Goal: Information Seeking & Learning: Learn about a topic

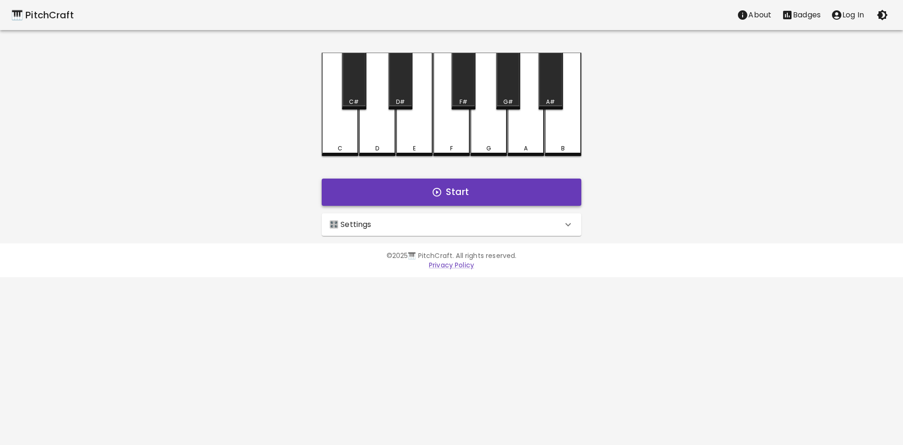
click at [495, 188] on button "Start" at bounding box center [451, 192] width 259 height 27
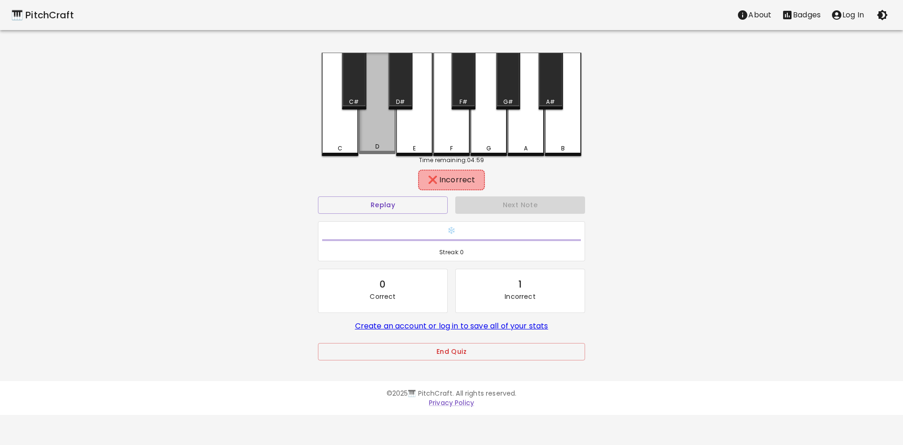
click at [359, 132] on div "D" at bounding box center [377, 104] width 37 height 102
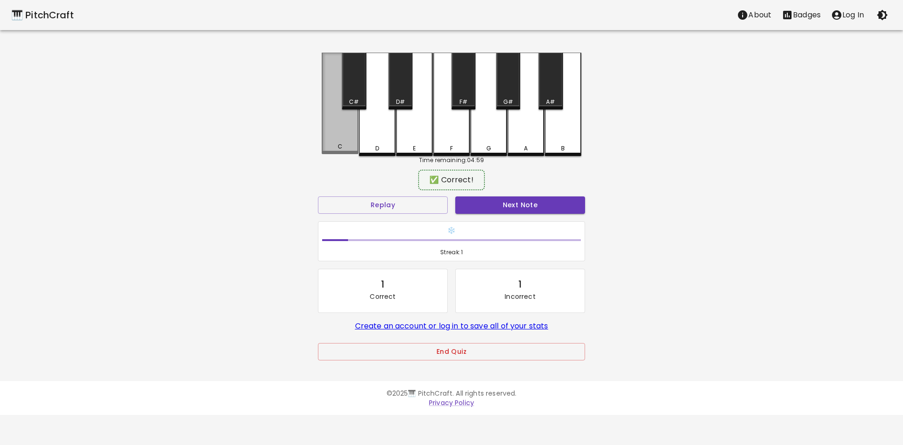
drag, startPoint x: 352, startPoint y: 137, endPoint x: 356, endPoint y: 168, distance: 31.4
click at [351, 138] on div "C" at bounding box center [340, 104] width 37 height 102
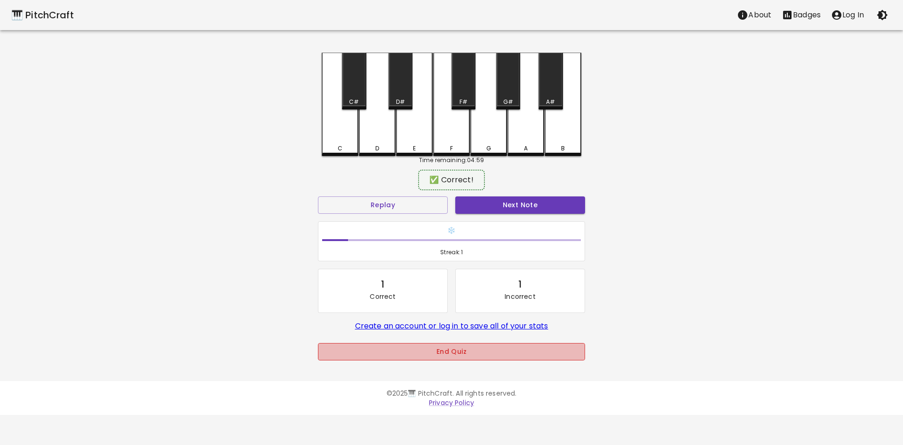
click at [477, 360] on button "End Quiz" at bounding box center [451, 351] width 267 height 17
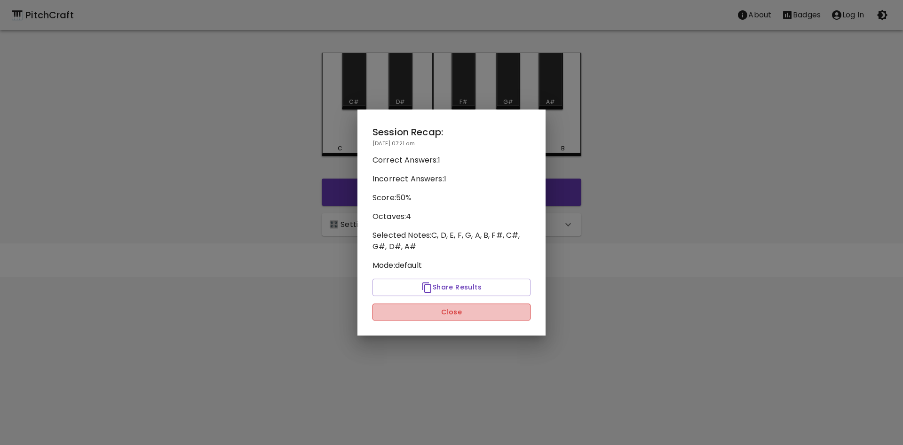
click at [455, 316] on button "Close" at bounding box center [451, 312] width 158 height 17
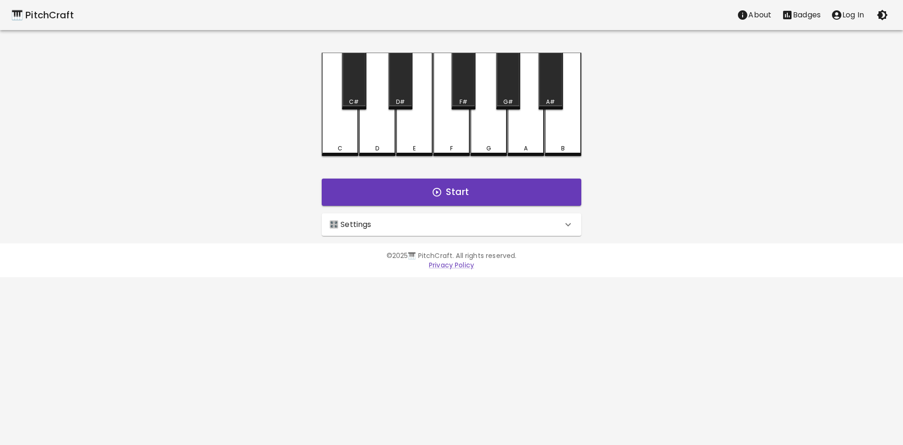
click at [440, 220] on div "🎛️ Settings" at bounding box center [445, 224] width 233 height 11
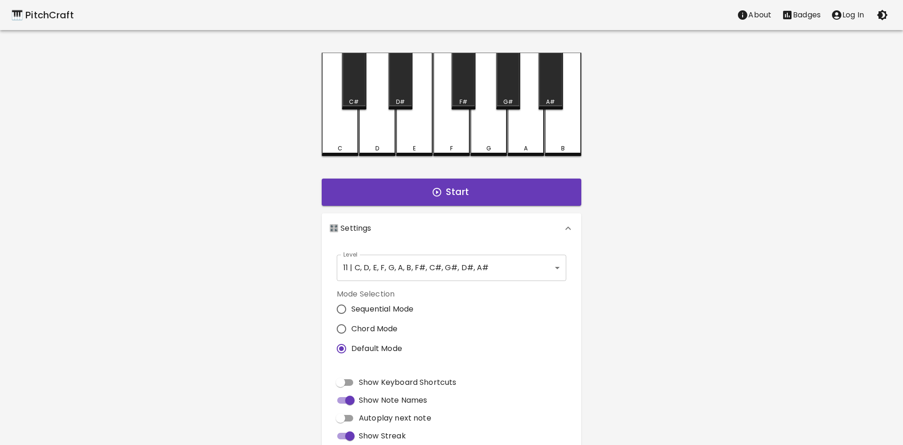
click at [431, 279] on body "🎹 PitchCraft About Badges Log In C C# D D# E F F# G G# A A# B Start 🎛️ Settings…" at bounding box center [451, 284] width 903 height 569
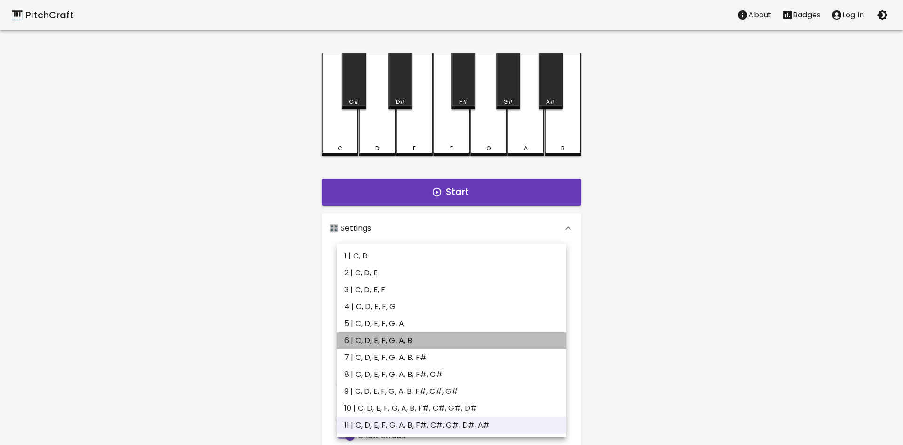
click at [426, 343] on li "6 | C, D, E, F, G, A, B" at bounding box center [451, 340] width 229 height 17
type input "11"
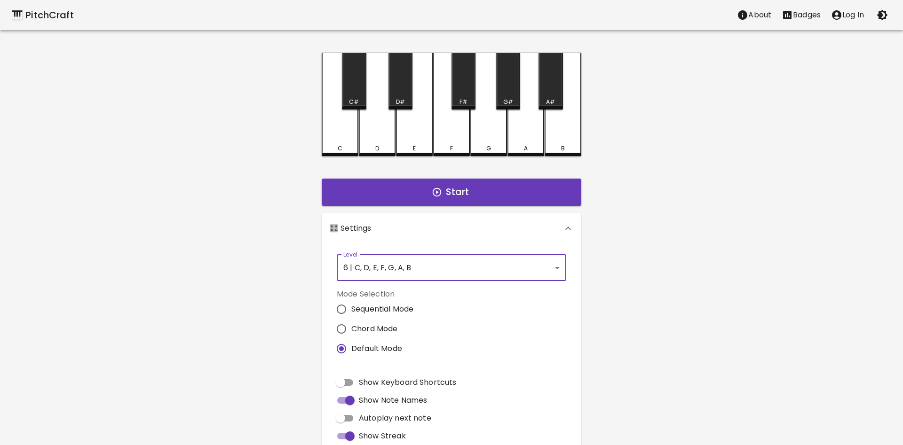
click at [427, 210] on div "🎛️ Settings Level 6 | C, D, E, F, G, A, B 11 Level Mode Selection Sequential Mo…" at bounding box center [451, 371] width 267 height 322
click at [425, 205] on button "Start" at bounding box center [451, 192] width 259 height 27
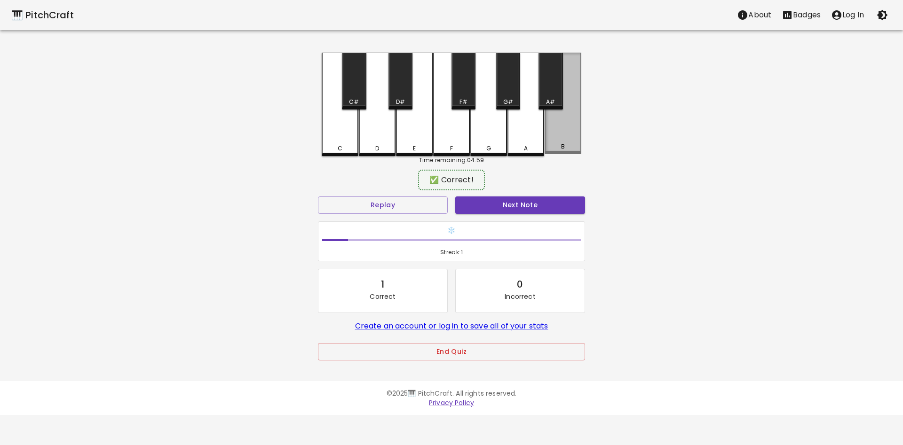
click at [553, 142] on div "B" at bounding box center [562, 104] width 37 height 102
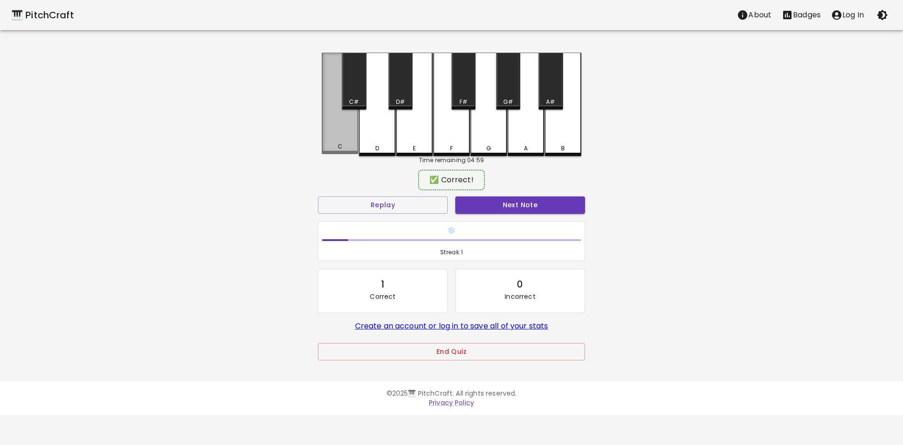
click at [335, 146] on div "C" at bounding box center [339, 146] width 35 height 8
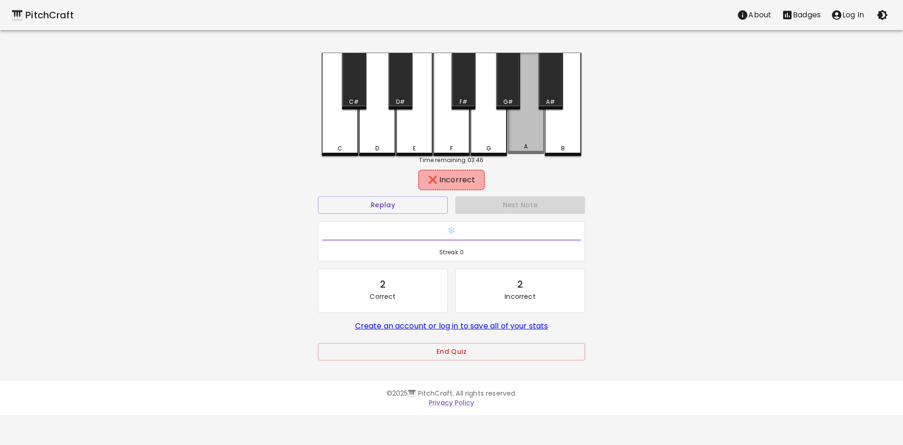
click at [525, 141] on div "A" at bounding box center [525, 104] width 37 height 102
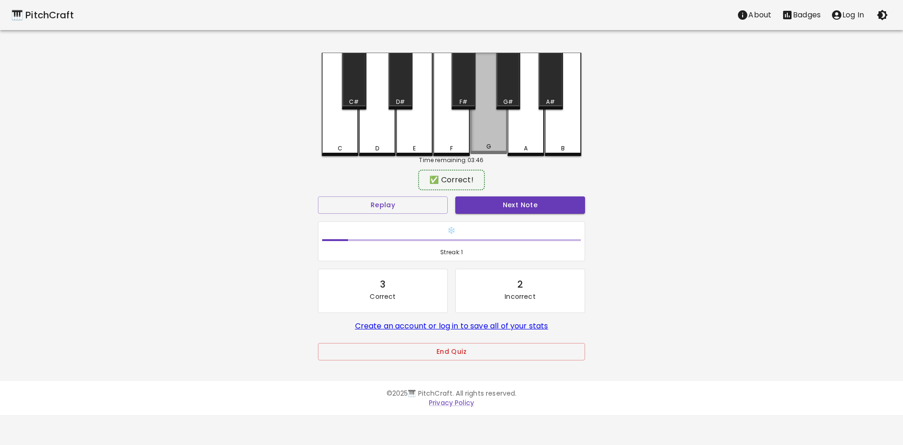
drag, startPoint x: 495, startPoint y: 140, endPoint x: 509, endPoint y: 177, distance: 40.0
click at [495, 140] on div "G" at bounding box center [488, 104] width 37 height 102
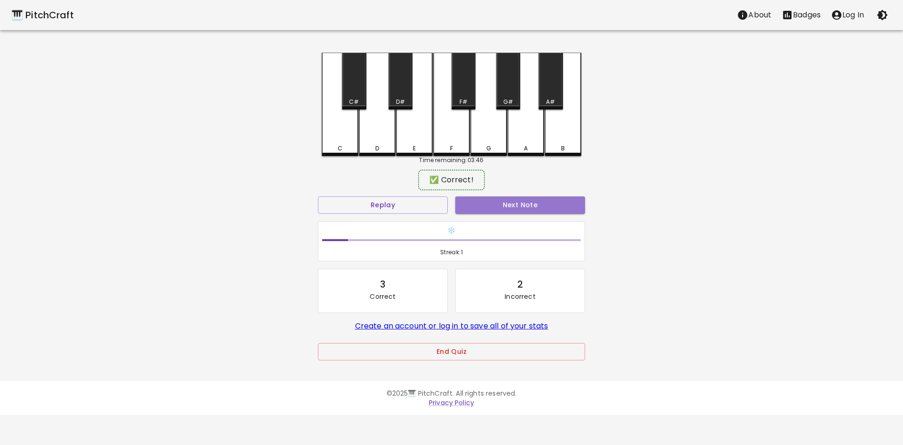
drag, startPoint x: 509, startPoint y: 207, endPoint x: 503, endPoint y: 201, distance: 8.3
click at [505, 201] on button "Next Note" at bounding box center [520, 204] width 130 height 17
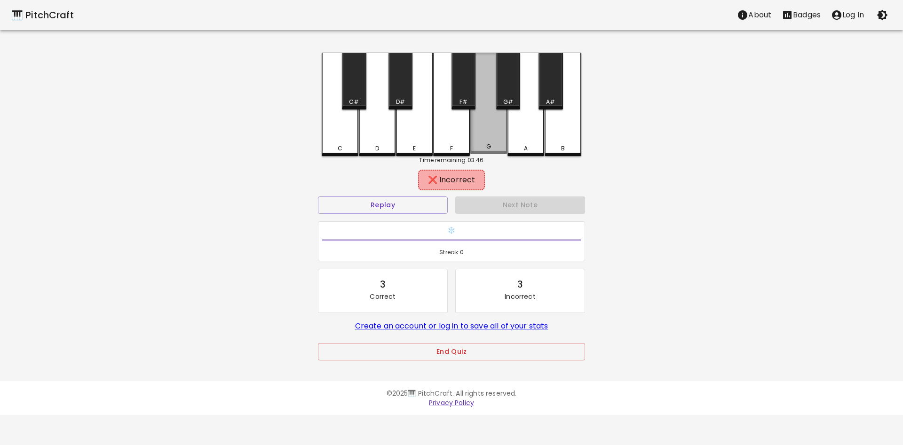
drag, startPoint x: 488, startPoint y: 136, endPoint x: 494, endPoint y: 165, distance: 29.3
click at [488, 138] on div "G" at bounding box center [488, 104] width 37 height 102
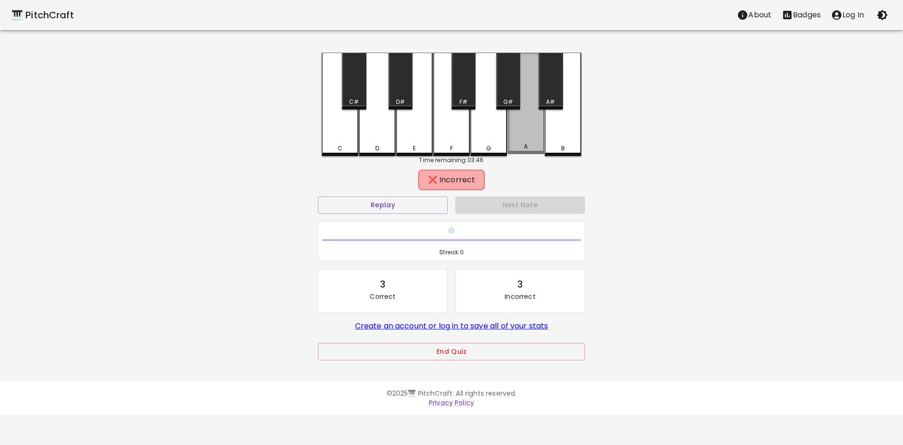
drag, startPoint x: 521, startPoint y: 138, endPoint x: 525, endPoint y: 207, distance: 68.7
click at [518, 173] on div "C C# D D# E F F# G G# A A# B Time remaining: 03:46 ❌ Incorrect Replay Next Note…" at bounding box center [451, 213] width 282 height 321
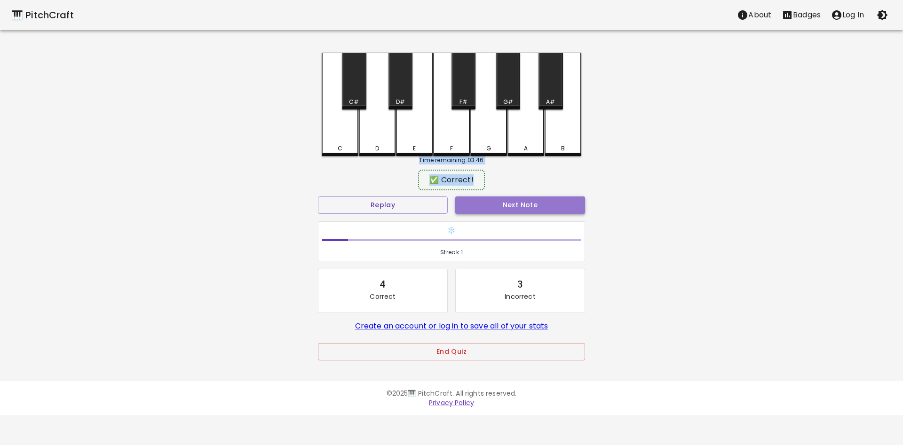
click at [522, 213] on button "Next Note" at bounding box center [520, 204] width 130 height 17
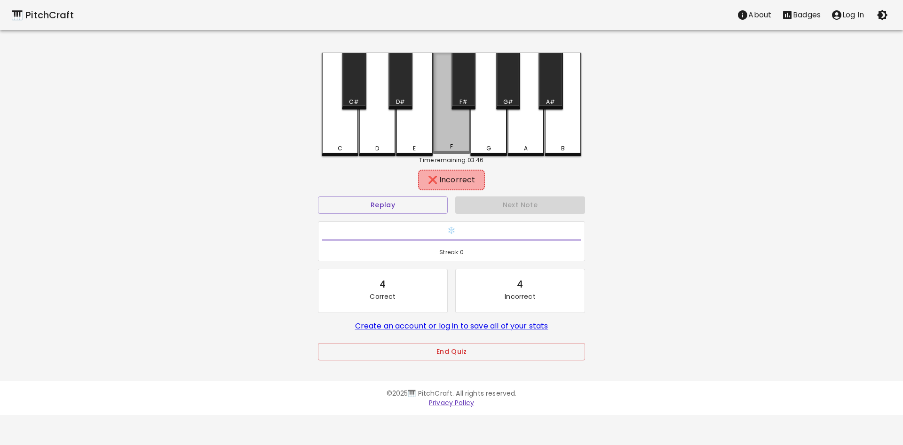
drag, startPoint x: 437, startPoint y: 141, endPoint x: 412, endPoint y: 141, distance: 24.4
click at [422, 141] on div "C C# D D# E F F# G G# A A# B" at bounding box center [451, 104] width 259 height 103
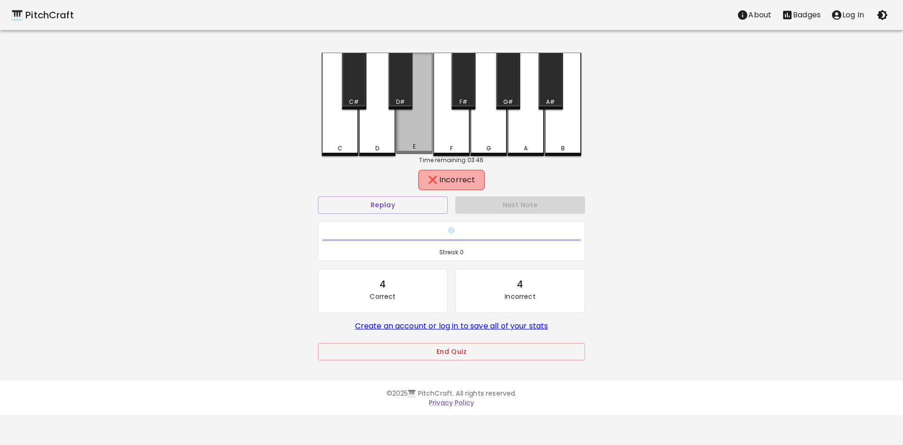
click at [413, 141] on div "E" at bounding box center [414, 104] width 37 height 102
click at [544, 216] on div "Next Note" at bounding box center [519, 205] width 137 height 25
click at [527, 156] on div "A" at bounding box center [525, 104] width 37 height 103
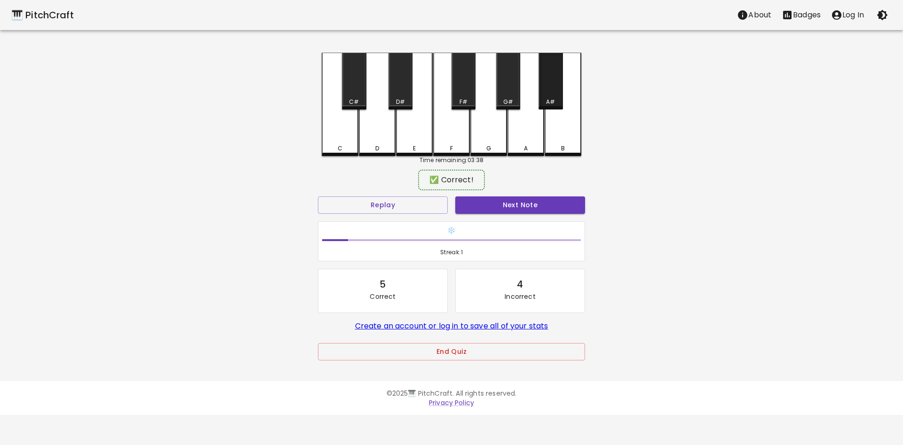
drag, startPoint x: 527, startPoint y: 156, endPoint x: 499, endPoint y: 100, distance: 62.4
click at [500, 100] on div "C C# D D# E F F# G G# A A# B" at bounding box center [451, 104] width 259 height 103
drag, startPoint x: 492, startPoint y: 113, endPoint x: 502, endPoint y: 116, distance: 10.3
click at [494, 115] on div "G" at bounding box center [488, 104] width 37 height 103
click at [487, 121] on div "G" at bounding box center [488, 104] width 37 height 103
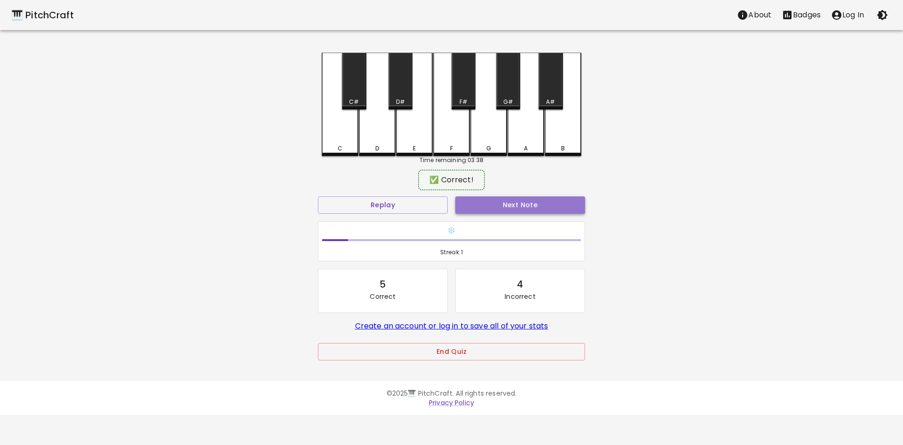
click at [528, 203] on button "Next Note" at bounding box center [520, 204] width 130 height 17
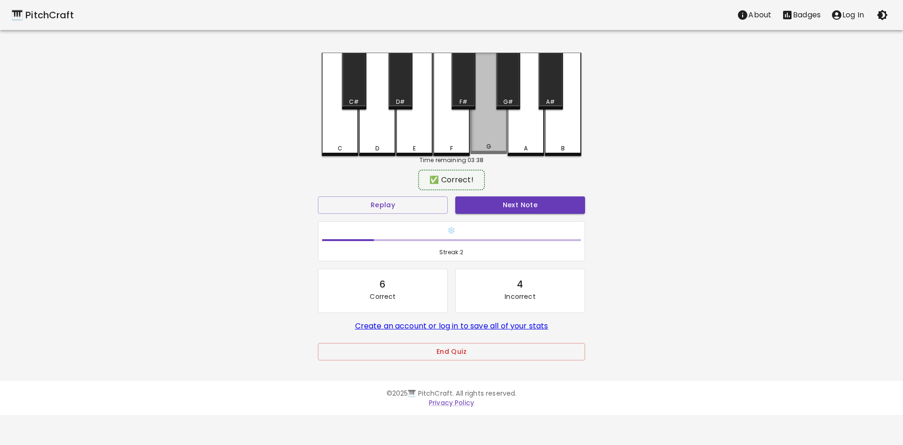
drag, startPoint x: 491, startPoint y: 132, endPoint x: 511, endPoint y: 156, distance: 31.1
click at [495, 138] on div "G" at bounding box center [488, 104] width 37 height 102
drag, startPoint x: 496, startPoint y: 150, endPoint x: 501, endPoint y: 181, distance: 30.9
click at [496, 156] on div "C C# D D# E F F# G G# A A# B Time remaining: 03:29 ✅ Correct! Replay Next Note …" at bounding box center [451, 213] width 282 height 321
click at [511, 211] on button "Next Note" at bounding box center [520, 204] width 130 height 17
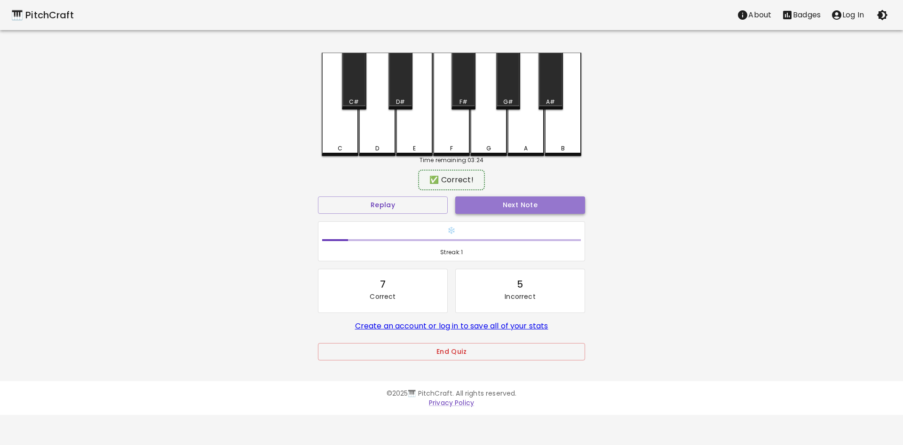
click at [529, 211] on button "Next Note" at bounding box center [520, 204] width 130 height 17
click at [480, 208] on button "Next Note" at bounding box center [520, 204] width 130 height 17
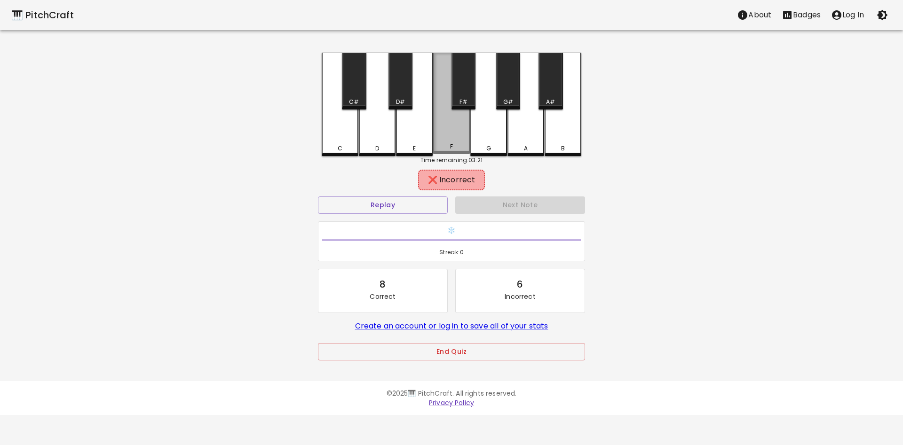
click at [448, 151] on div "F" at bounding box center [451, 104] width 37 height 102
click at [451, 149] on div "F" at bounding box center [451, 148] width 3 height 8
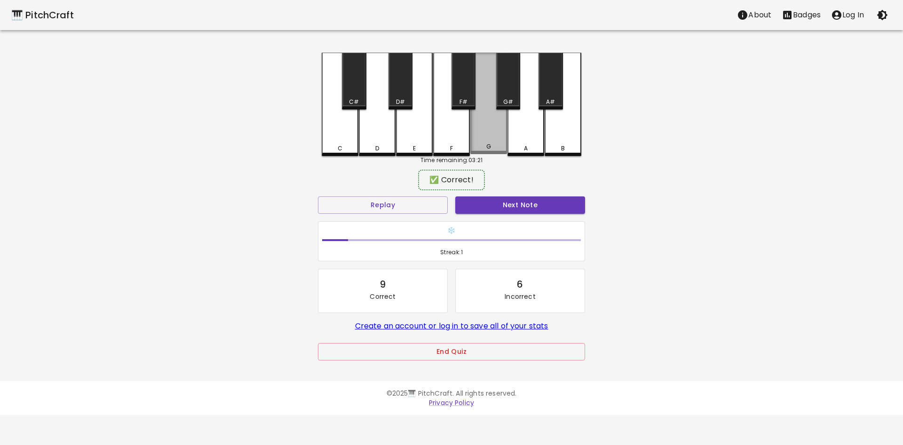
click at [488, 137] on div "G" at bounding box center [488, 104] width 37 height 102
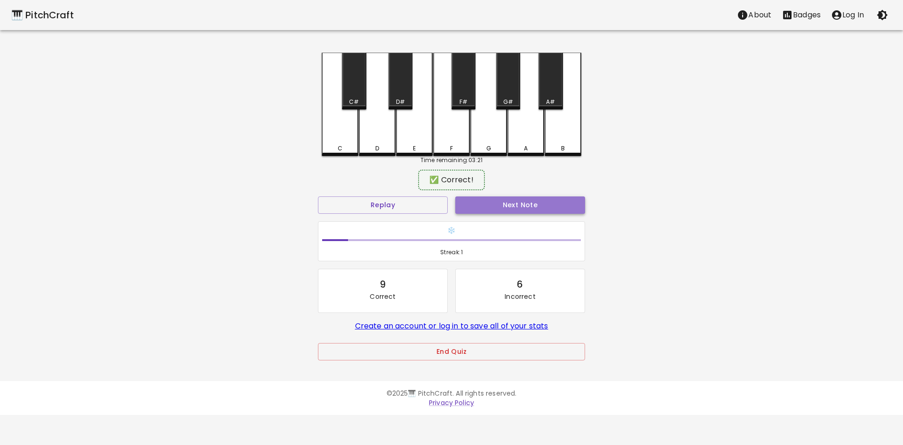
click at [498, 205] on button "Next Note" at bounding box center [520, 204] width 130 height 17
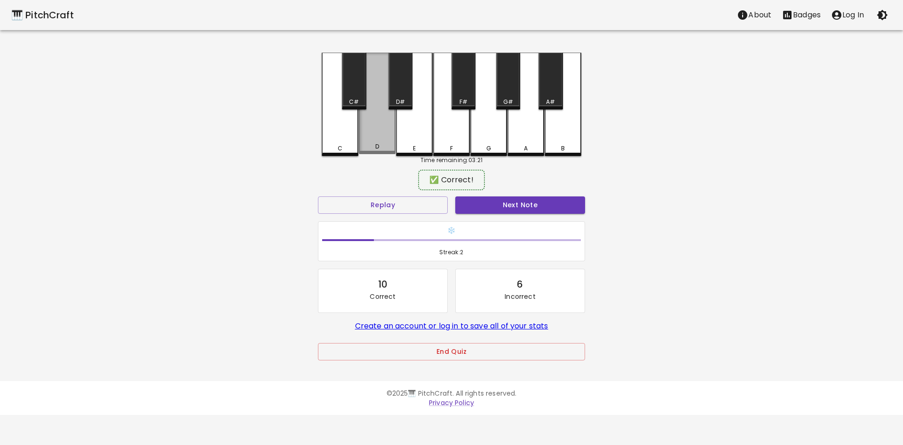
click at [389, 128] on div "D" at bounding box center [377, 104] width 37 height 102
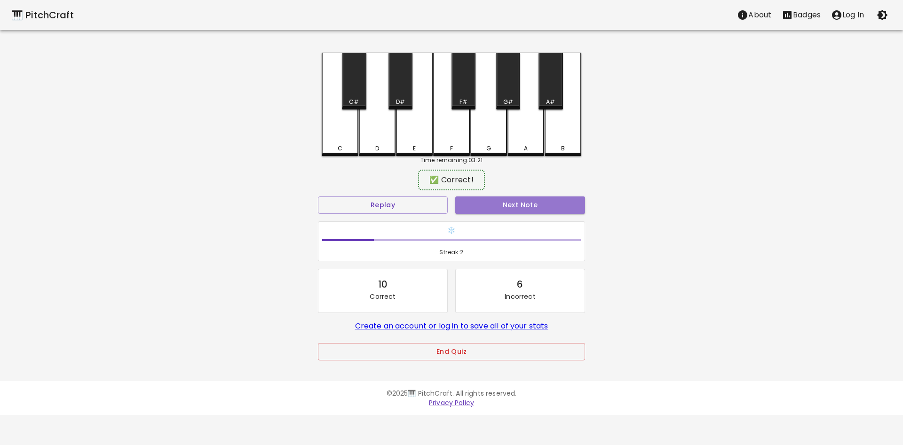
drag, startPoint x: 514, startPoint y: 202, endPoint x: 496, endPoint y: 199, distance: 18.6
click at [504, 200] on button "Next Note" at bounding box center [520, 204] width 130 height 17
drag, startPoint x: 329, startPoint y: 139, endPoint x: 346, endPoint y: 155, distance: 23.6
click at [346, 155] on div "C" at bounding box center [340, 104] width 37 height 103
drag, startPoint x: 483, startPoint y: 195, endPoint x: 486, endPoint y: 203, distance: 8.5
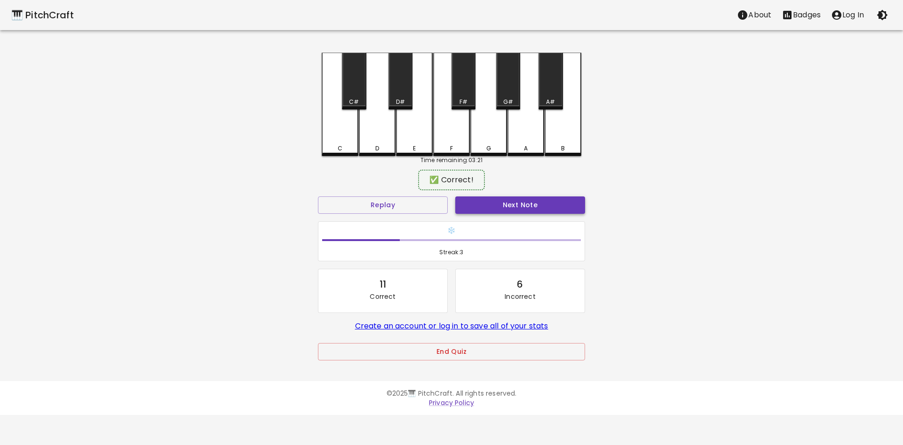
click at [483, 196] on div "Next Note" at bounding box center [519, 205] width 137 height 25
click at [486, 203] on button "Next Note" at bounding box center [520, 204] width 130 height 17
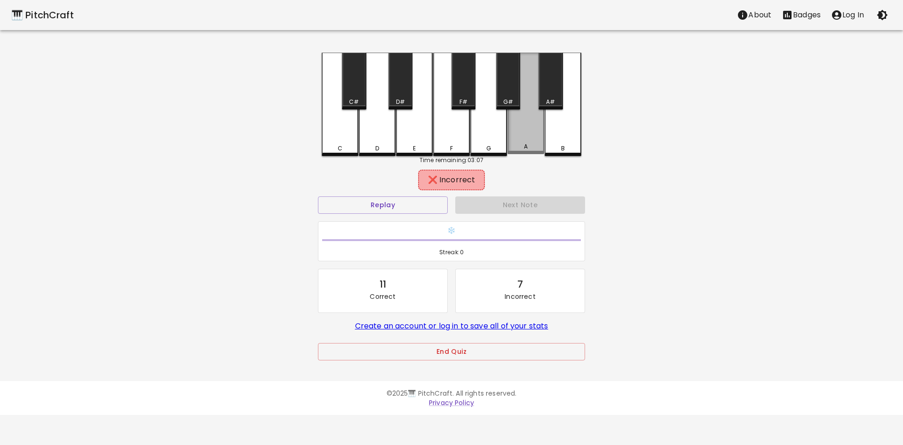
click at [531, 140] on div "A" at bounding box center [525, 104] width 37 height 102
drag, startPoint x: 488, startPoint y: 118, endPoint x: 494, endPoint y: 122, distance: 6.5
click at [493, 121] on div "G" at bounding box center [488, 104] width 37 height 103
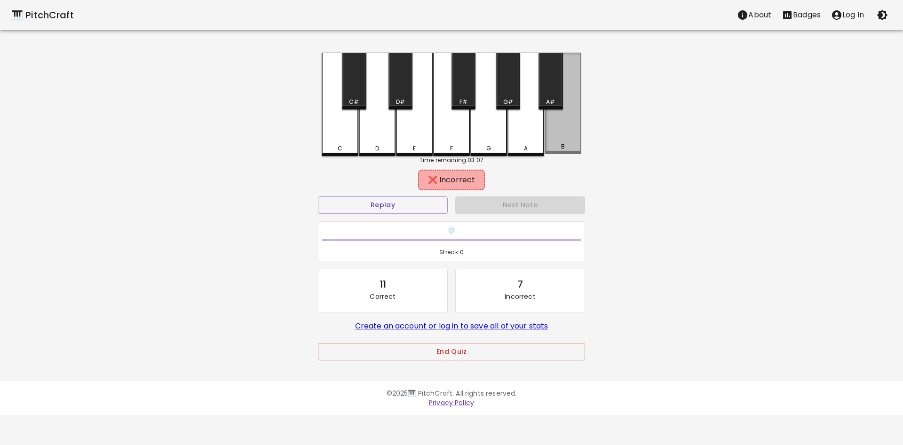
click at [551, 150] on div "B" at bounding box center [562, 146] width 35 height 8
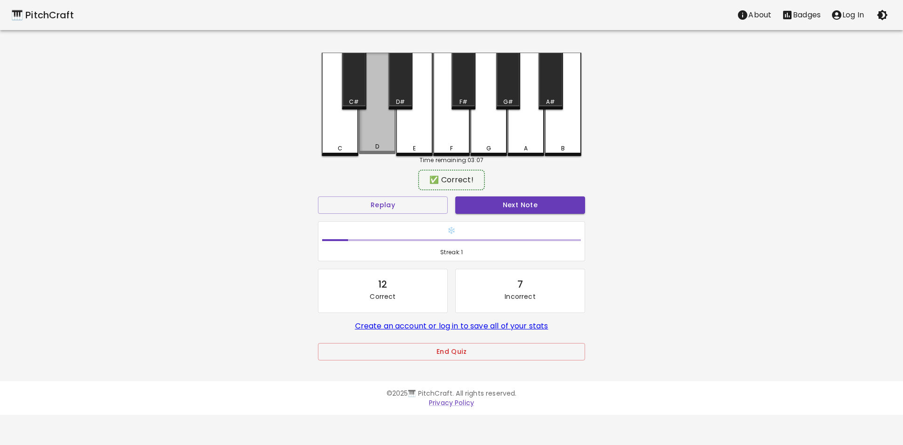
drag, startPoint x: 518, startPoint y: 149, endPoint x: 442, endPoint y: 124, distance: 80.0
click at [432, 133] on div "C C# D D# E F F# G G# A A# B" at bounding box center [451, 104] width 259 height 103
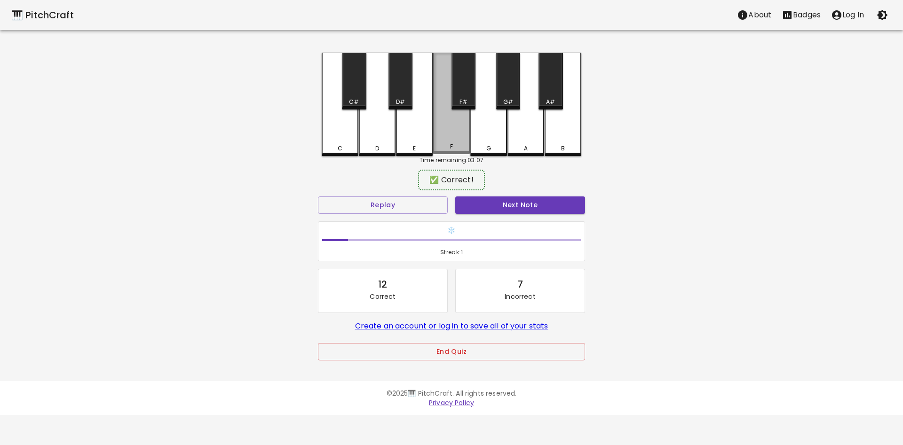
drag, startPoint x: 396, startPoint y: 121, endPoint x: 517, endPoint y: 158, distance: 126.4
click at [483, 133] on div "C C# D D# E F F# G G# A A# B" at bounding box center [451, 104] width 259 height 103
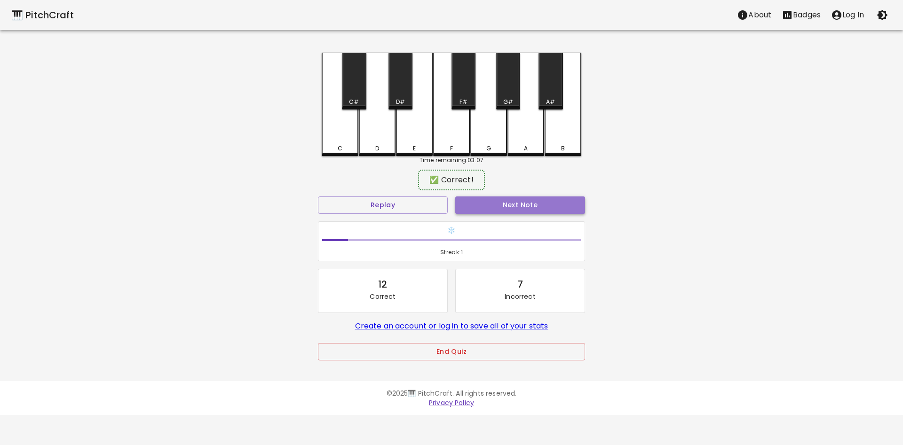
click at [523, 210] on button "Next Note" at bounding box center [520, 204] width 130 height 17
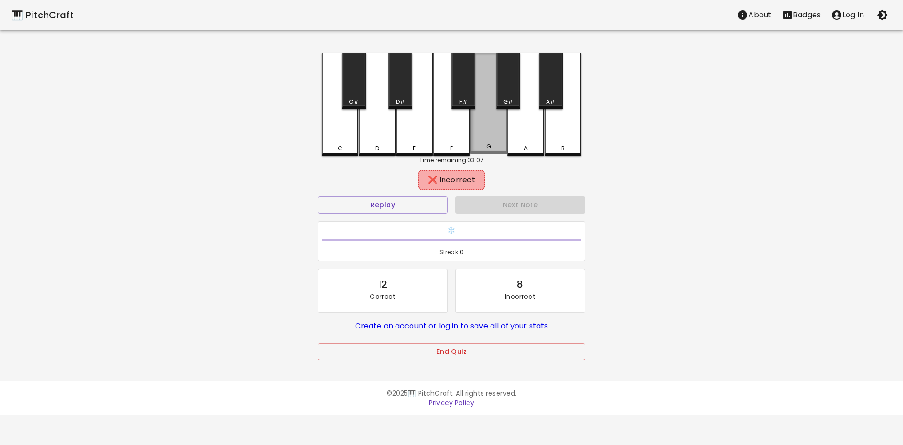
click at [487, 150] on div "G" at bounding box center [488, 146] width 5 height 8
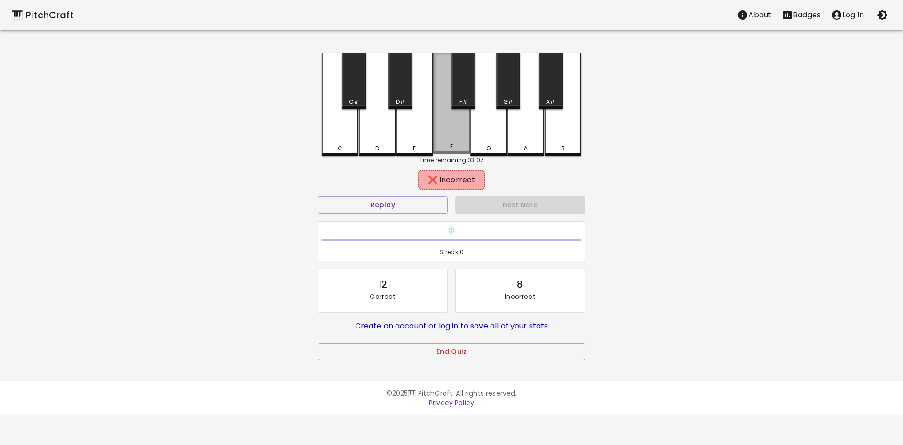
click at [467, 147] on div "F" at bounding box center [451, 104] width 37 height 102
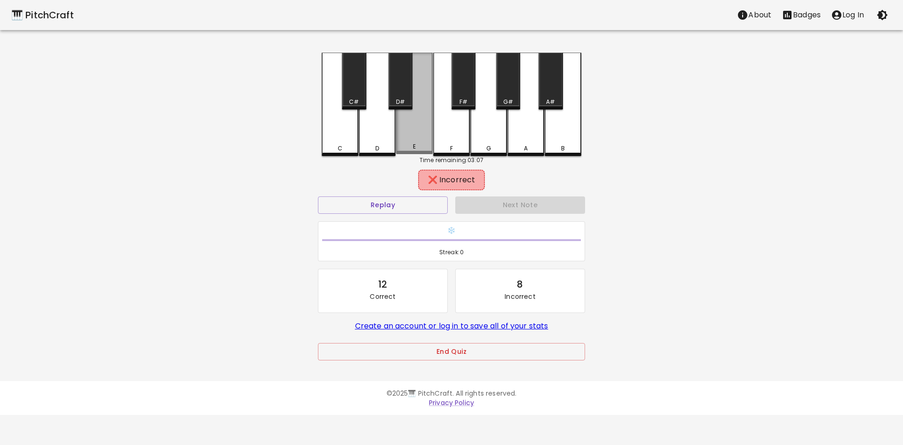
drag, startPoint x: 431, startPoint y: 147, endPoint x: 395, endPoint y: 148, distance: 35.8
click at [416, 147] on div "E" at bounding box center [414, 146] width 35 height 8
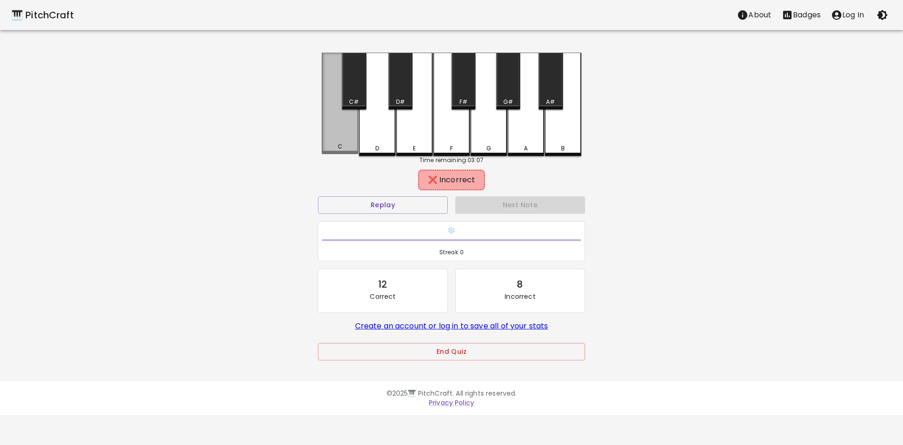
drag, startPoint x: 379, startPoint y: 148, endPoint x: 339, endPoint y: 152, distance: 40.6
click at [338, 152] on div "C C# D D# E F F# G G# A A# B" at bounding box center [451, 104] width 259 height 103
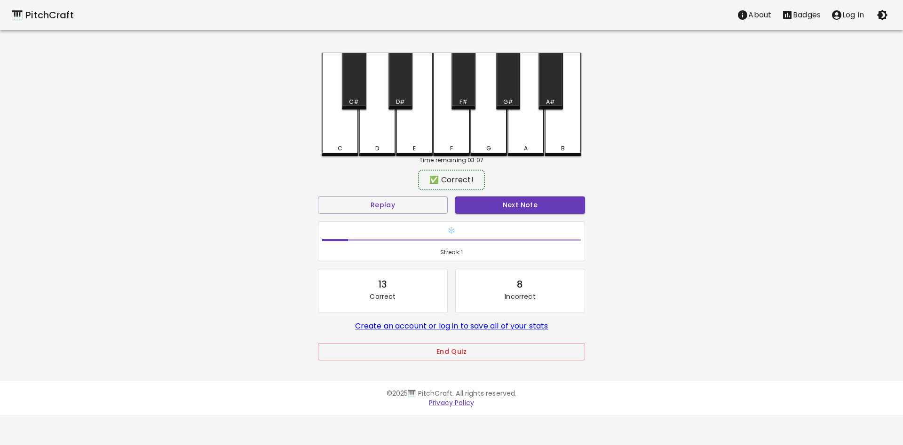
drag, startPoint x: 339, startPoint y: 152, endPoint x: 545, endPoint y: 149, distance: 206.4
click at [574, 153] on div "C C# D D# E F F# G G# A A# B" at bounding box center [451, 104] width 259 height 103
click at [522, 208] on button "Next Note" at bounding box center [520, 204] width 130 height 17
drag, startPoint x: 342, startPoint y: 146, endPoint x: 361, endPoint y: 146, distance: 18.8
click at [352, 145] on div "C" at bounding box center [339, 146] width 35 height 8
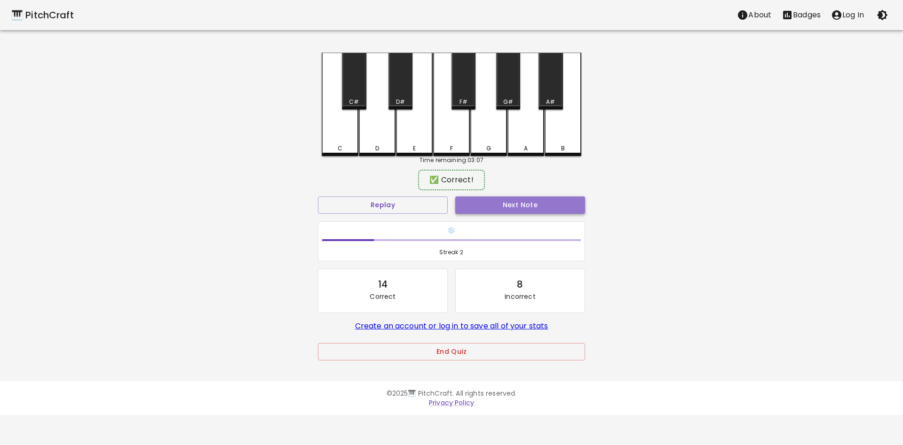
click at [565, 202] on button "Next Note" at bounding box center [520, 204] width 130 height 17
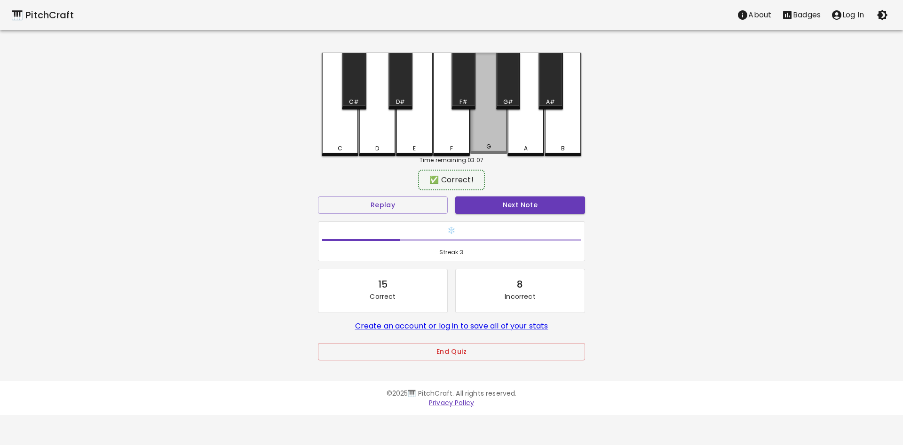
click at [481, 127] on div "G" at bounding box center [488, 104] width 37 height 102
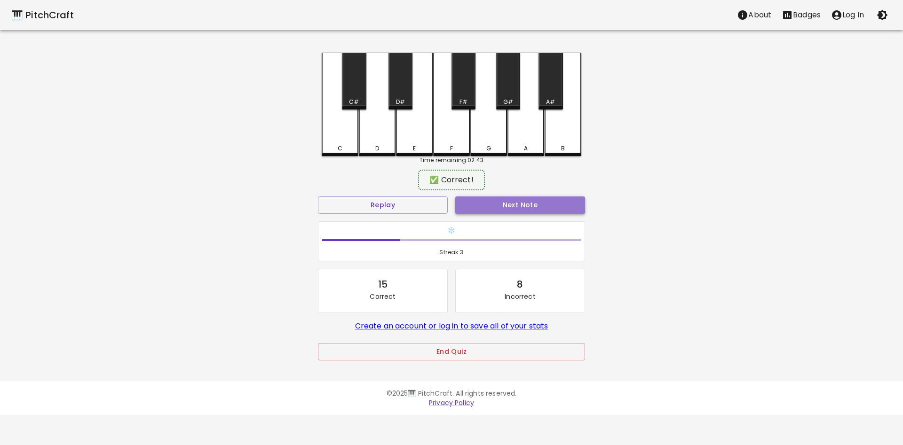
click at [515, 206] on button "Next Note" at bounding box center [520, 204] width 130 height 17
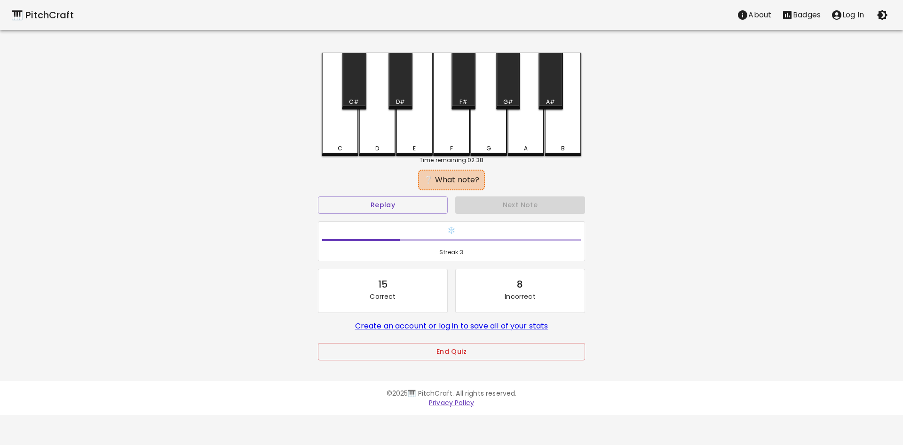
click at [619, 142] on div "🎹 PitchCraft About Badges Log In C C# D D# E F F# G G# A A# B Time remaining: 0…" at bounding box center [451, 187] width 903 height 374
drag, startPoint x: 455, startPoint y: 152, endPoint x: 445, endPoint y: 151, distance: 10.9
click at [454, 152] on div "F" at bounding box center [451, 104] width 37 height 102
click at [429, 150] on div "C C# D D# E F F# G G# A A# B" at bounding box center [451, 104] width 259 height 103
click at [427, 150] on div "E" at bounding box center [414, 146] width 35 height 8
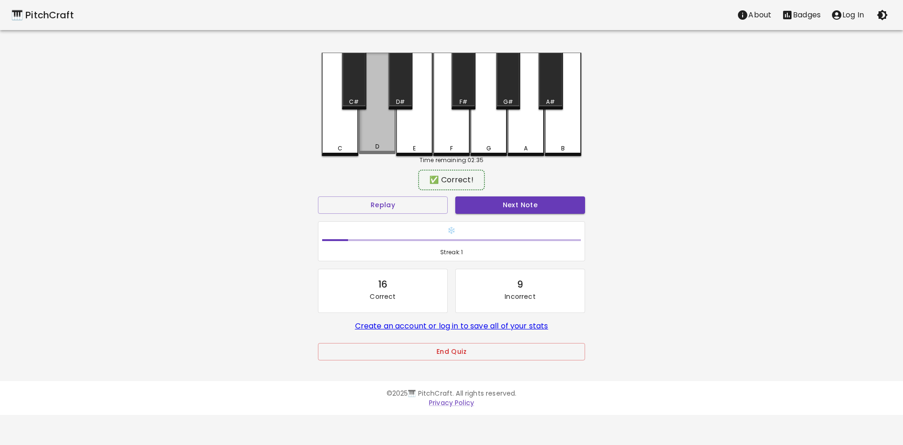
click at [380, 144] on div "D" at bounding box center [377, 146] width 35 height 8
drag, startPoint x: 373, startPoint y: 143, endPoint x: 369, endPoint y: 141, distance: 5.1
click at [369, 141] on div "D" at bounding box center [377, 104] width 37 height 102
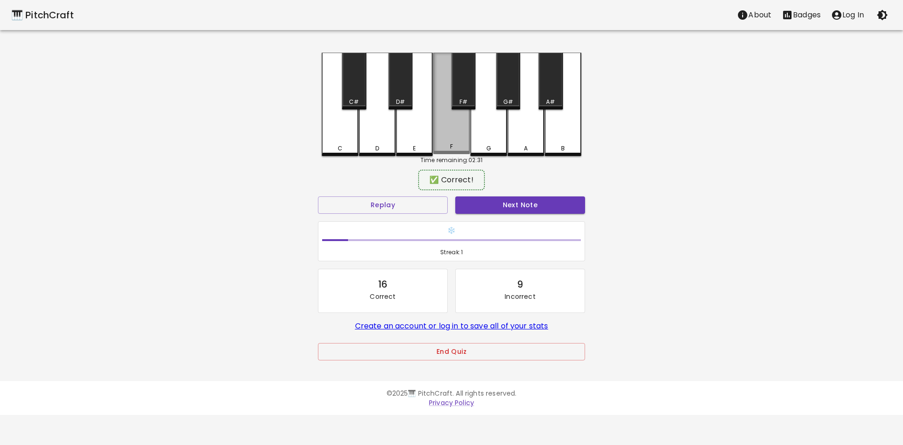
drag, startPoint x: 368, startPoint y: 141, endPoint x: 450, endPoint y: 155, distance: 83.5
click at [450, 155] on div "C C# D D# E F F# G G# A A# B" at bounding box center [451, 104] width 259 height 103
click at [529, 192] on div "✅ Correct! Replay Next Note ❄️ Streak: 1 16 Correct 9 Incorrect Create an accou…" at bounding box center [451, 274] width 267 height 205
click at [507, 205] on button "Next Note" at bounding box center [520, 204] width 130 height 17
drag, startPoint x: 457, startPoint y: 148, endPoint x: 494, endPoint y: 157, distance: 38.1
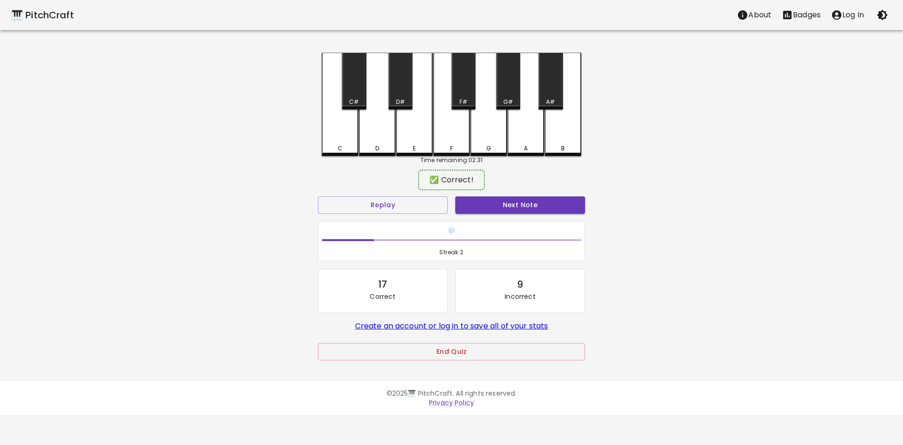
click at [494, 157] on div "C C# D D# E F F# G G# A A# B Time remaining: 02:31 ✅ Correct! Replay Next Note …" at bounding box center [451, 213] width 282 height 321
click at [523, 144] on div "A" at bounding box center [525, 146] width 35 height 8
click at [526, 142] on div "A" at bounding box center [525, 104] width 37 height 102
drag, startPoint x: 526, startPoint y: 142, endPoint x: 525, endPoint y: 188, distance: 46.6
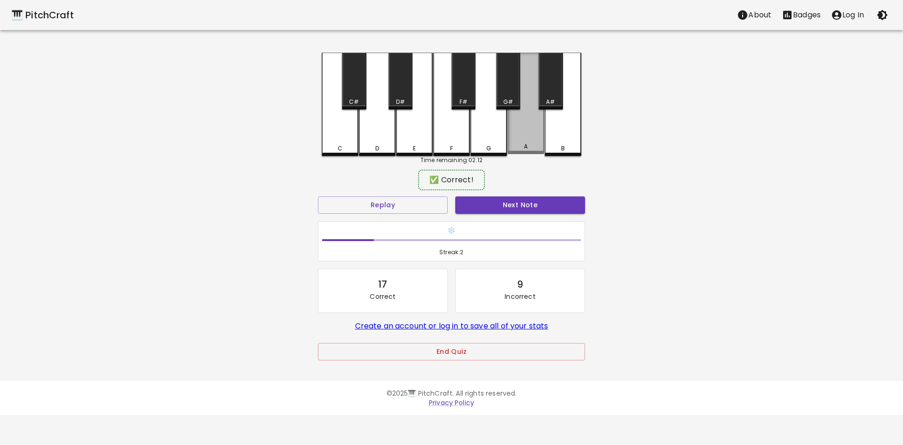
click at [525, 159] on div "C C# D D# E F F# G G# A A# B Time remaining: 02:12 ✅ Correct! Replay Next Note …" at bounding box center [451, 213] width 282 height 321
click at [525, 131] on div "A" at bounding box center [525, 104] width 37 height 102
click at [545, 120] on div "B" at bounding box center [562, 104] width 37 height 103
drag, startPoint x: 561, startPoint y: 73, endPoint x: 555, endPoint y: 89, distance: 16.5
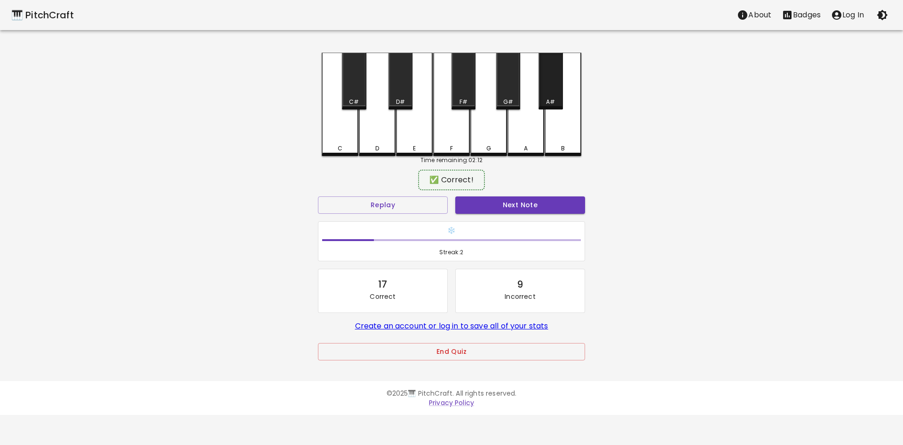
click at [558, 81] on div "A#" at bounding box center [550, 81] width 24 height 57
click at [521, 154] on div "A" at bounding box center [525, 104] width 37 height 102
click at [410, 132] on div "E" at bounding box center [414, 104] width 37 height 103
drag, startPoint x: 412, startPoint y: 133, endPoint x: 432, endPoint y: 135, distance: 20.8
click at [420, 134] on div "E" at bounding box center [414, 104] width 37 height 103
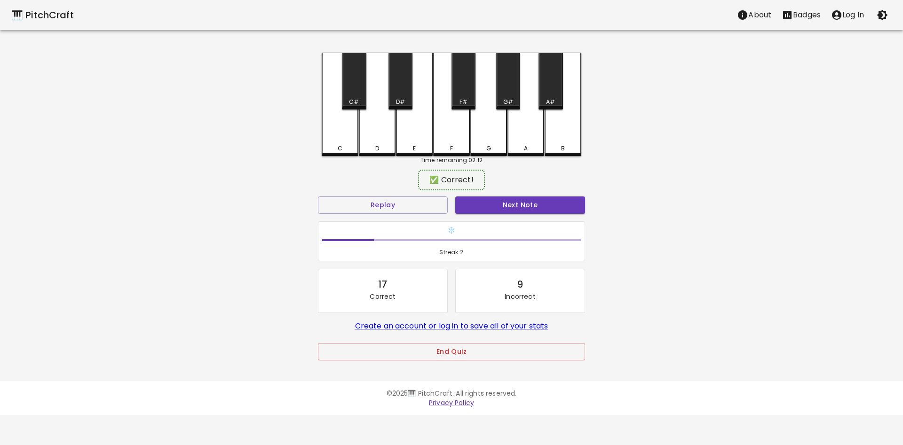
click at [462, 138] on div "F" at bounding box center [451, 104] width 37 height 103
drag, startPoint x: 494, startPoint y: 199, endPoint x: 497, endPoint y: 207, distance: 8.6
click at [496, 207] on button "Next Note" at bounding box center [520, 204] width 130 height 17
drag, startPoint x: 351, startPoint y: 145, endPoint x: 361, endPoint y: 150, distance: 11.6
click at [352, 146] on div "C" at bounding box center [339, 146] width 35 height 8
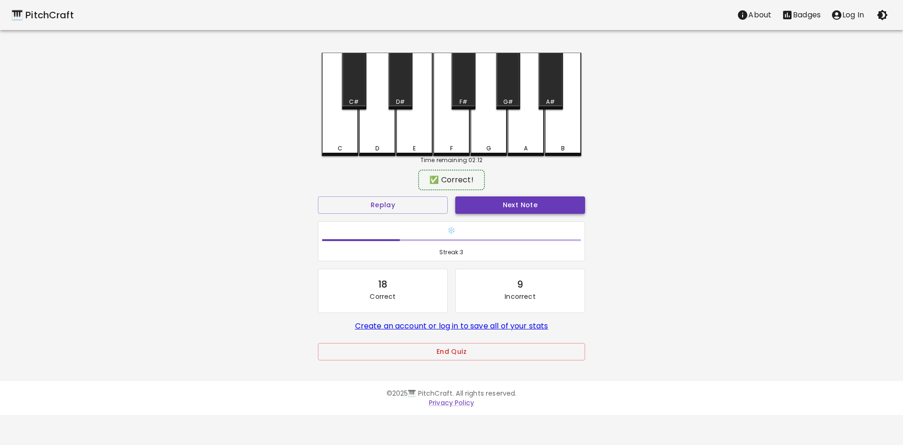
click at [503, 213] on div "Next Note" at bounding box center [519, 205] width 137 height 25
click at [500, 212] on button "Next Note" at bounding box center [520, 204] width 130 height 17
drag, startPoint x: 572, startPoint y: 142, endPoint x: 555, endPoint y: 184, distance: 44.5
click at [570, 150] on div "B" at bounding box center [562, 104] width 37 height 102
click at [541, 208] on button "Next Note" at bounding box center [520, 204] width 130 height 17
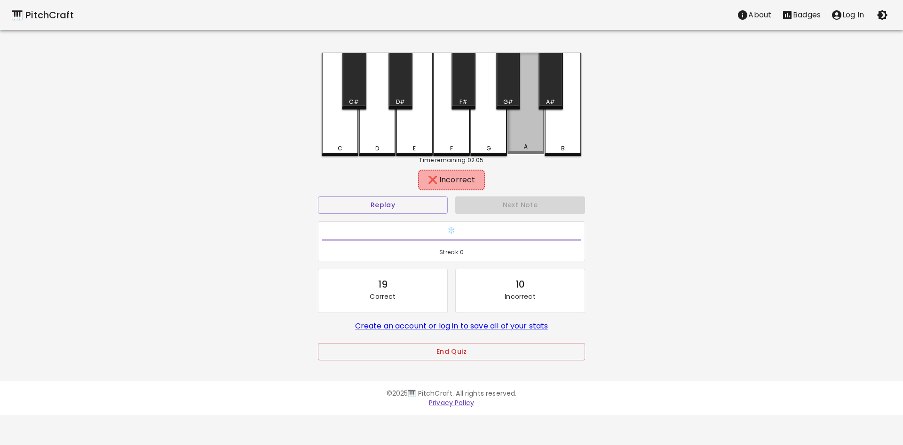
drag, startPoint x: 526, startPoint y: 149, endPoint x: 526, endPoint y: 154, distance: 5.2
click at [526, 151] on div "A" at bounding box center [525, 104] width 37 height 102
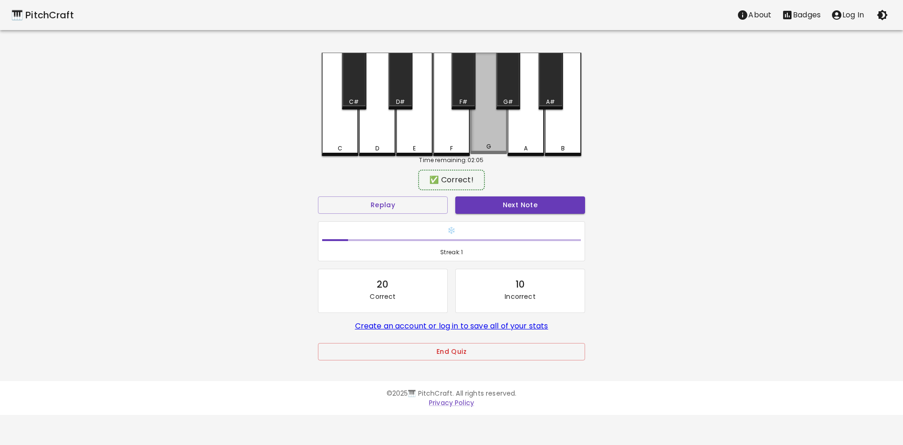
drag, startPoint x: 495, startPoint y: 141, endPoint x: 450, endPoint y: 148, distance: 45.5
click at [493, 143] on div "G" at bounding box center [488, 104] width 37 height 102
click at [440, 145] on div "F" at bounding box center [451, 148] width 35 height 8
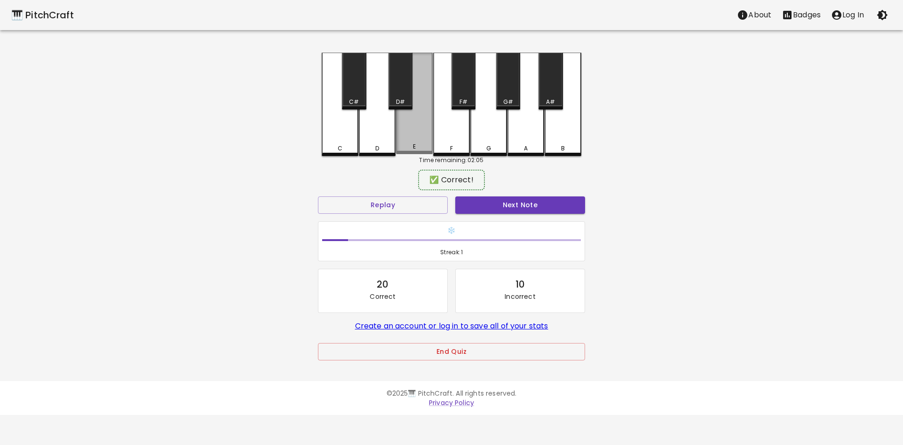
click at [409, 143] on div "E" at bounding box center [414, 104] width 37 height 102
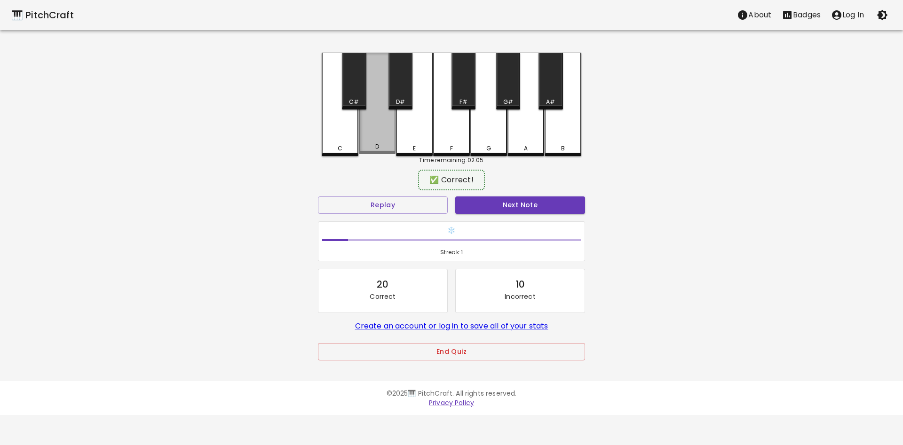
drag, startPoint x: 385, startPoint y: 143, endPoint x: 364, endPoint y: 142, distance: 20.7
click at [380, 143] on div "D" at bounding box center [377, 104] width 37 height 102
click at [362, 142] on div "D" at bounding box center [377, 104] width 37 height 102
drag, startPoint x: 362, startPoint y: 142, endPoint x: 369, endPoint y: 142, distance: 7.1
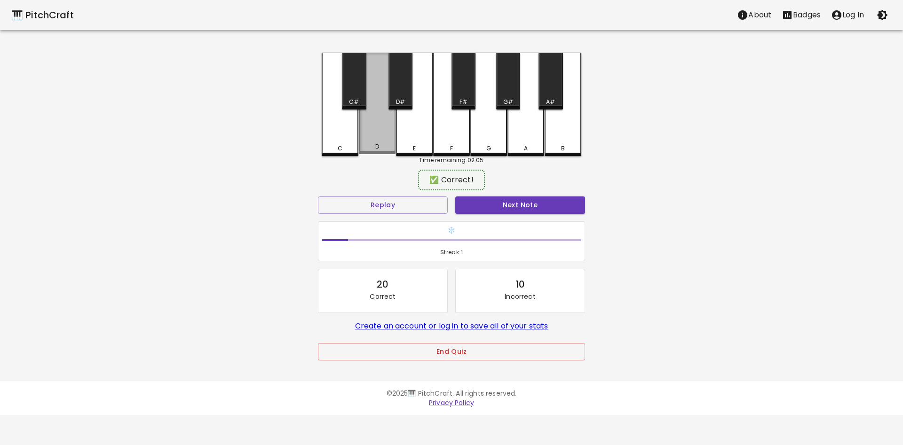
click at [362, 142] on div "D" at bounding box center [377, 104] width 37 height 102
click at [378, 142] on div "D" at bounding box center [377, 104] width 37 height 103
click at [381, 141] on div "D" at bounding box center [377, 104] width 37 height 102
drag, startPoint x: 381, startPoint y: 141, endPoint x: 437, endPoint y: 160, distance: 58.4
click at [400, 144] on div "C C# D D# E F F# G G# A A# B" at bounding box center [451, 104] width 259 height 103
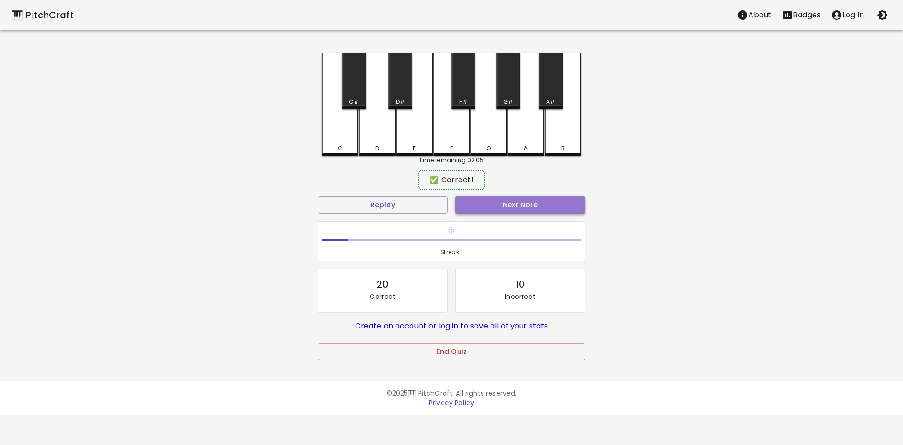
click at [509, 197] on button "Next Note" at bounding box center [520, 204] width 130 height 17
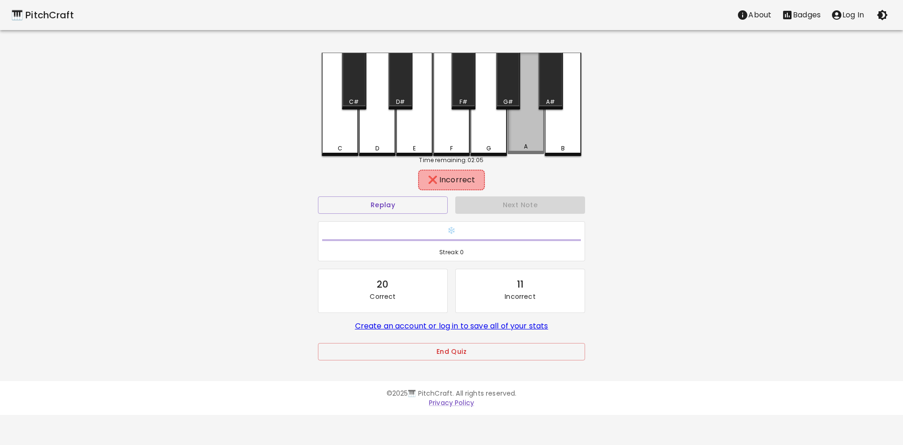
drag, startPoint x: 518, startPoint y: 138, endPoint x: 484, endPoint y: 145, distance: 34.9
click at [516, 141] on div "A" at bounding box center [525, 104] width 37 height 102
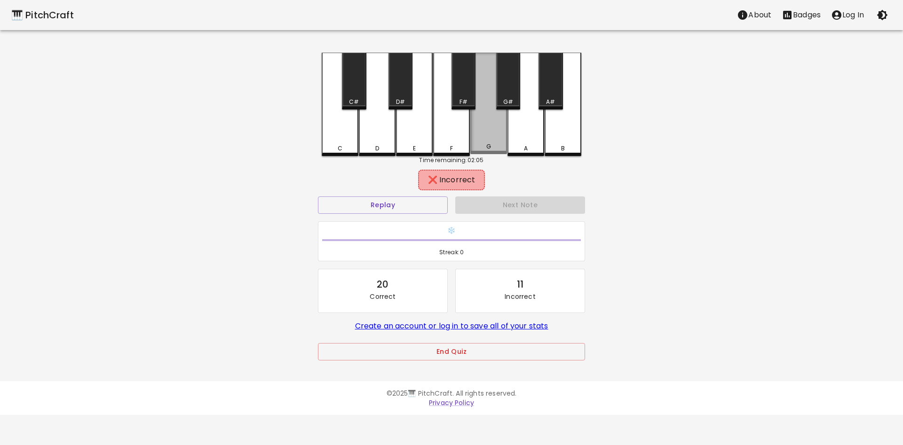
drag, startPoint x: 480, startPoint y: 145, endPoint x: 458, endPoint y: 144, distance: 21.7
click at [476, 146] on div "G" at bounding box center [488, 104] width 37 height 102
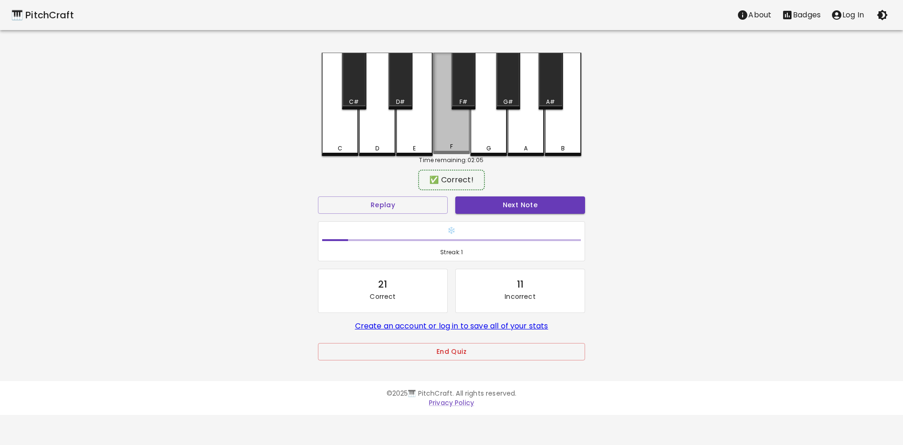
drag, startPoint x: 454, startPoint y: 143, endPoint x: 451, endPoint y: 183, distance: 40.5
click at [453, 150] on div "F" at bounding box center [451, 104] width 37 height 102
click at [459, 207] on button "Next Note" at bounding box center [520, 204] width 130 height 17
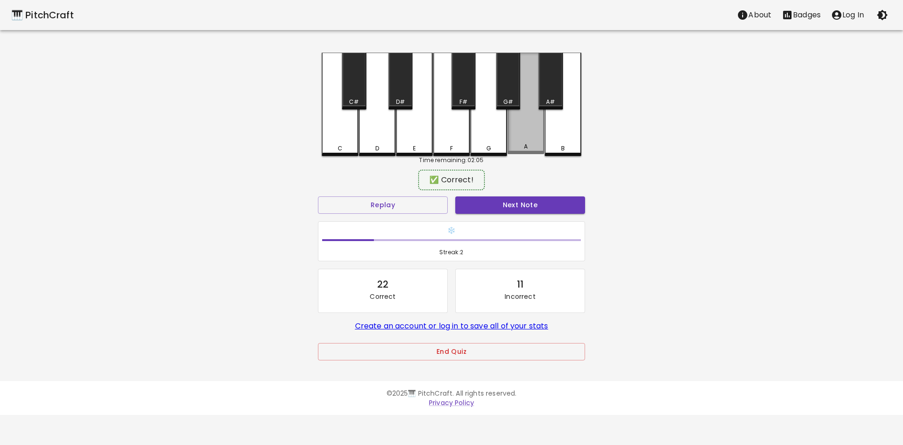
click at [542, 130] on div "A" at bounding box center [525, 104] width 37 height 102
click at [522, 197] on div "Next Note" at bounding box center [519, 205] width 137 height 25
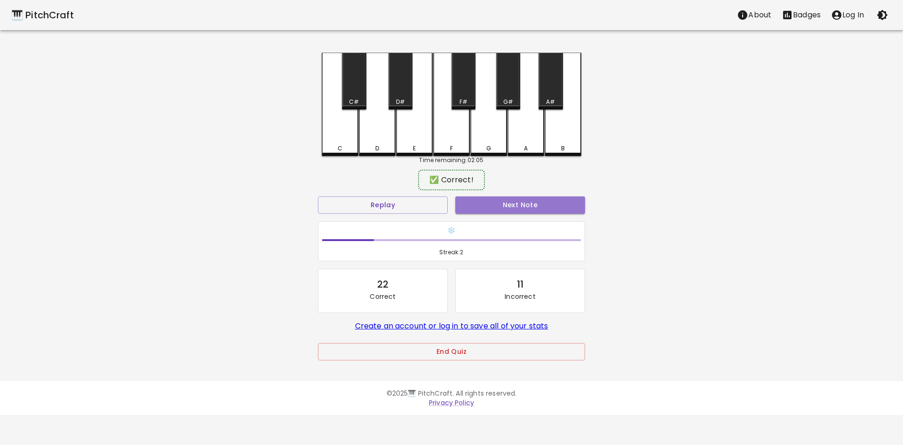
click at [518, 205] on button "Next Note" at bounding box center [520, 204] width 130 height 17
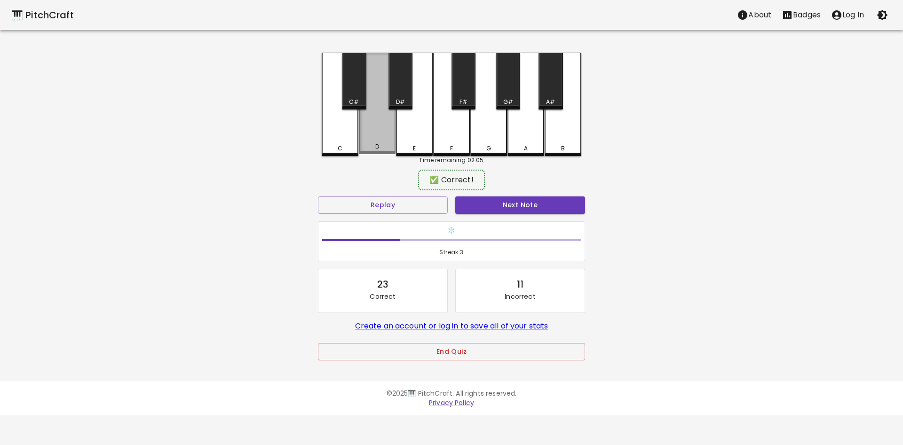
drag, startPoint x: 385, startPoint y: 134, endPoint x: 408, endPoint y: 153, distance: 29.4
click at [386, 138] on div "D" at bounding box center [377, 104] width 37 height 102
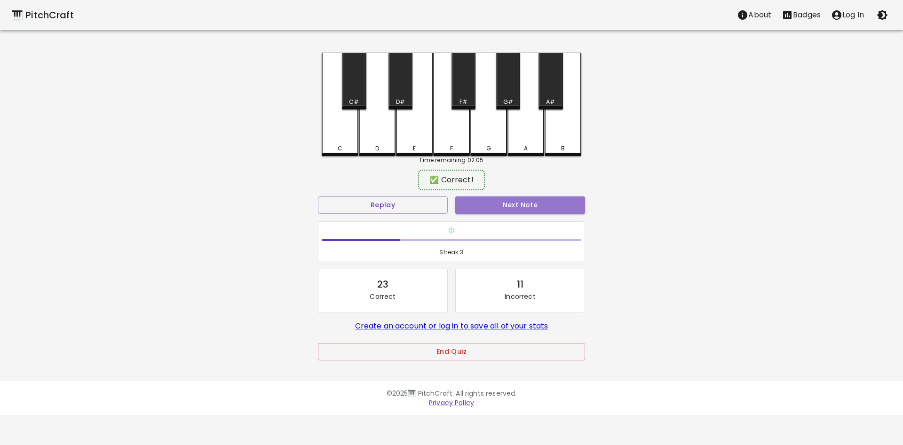
click at [480, 201] on button "Next Note" at bounding box center [520, 204] width 130 height 17
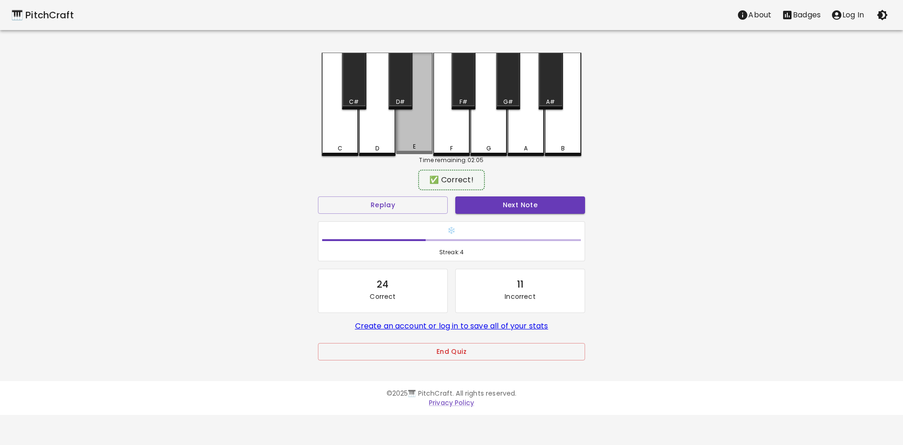
drag, startPoint x: 429, startPoint y: 138, endPoint x: 437, endPoint y: 148, distance: 12.4
click at [430, 140] on div "E" at bounding box center [414, 104] width 37 height 102
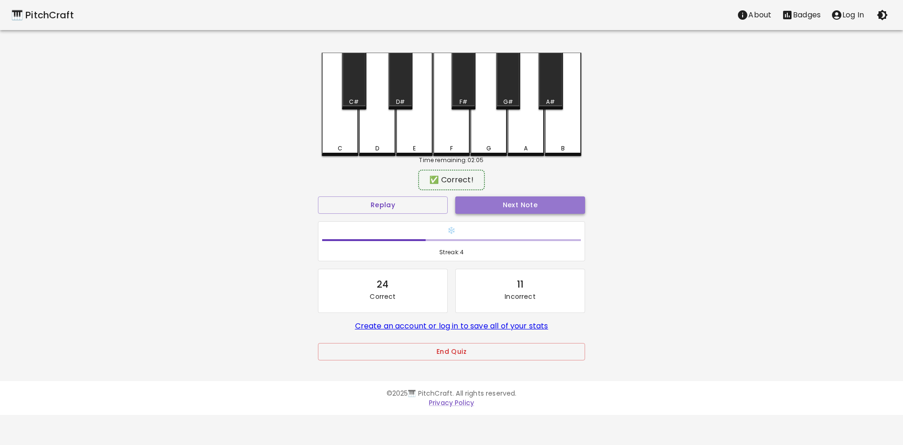
click at [469, 210] on button "Next Note" at bounding box center [520, 204] width 130 height 17
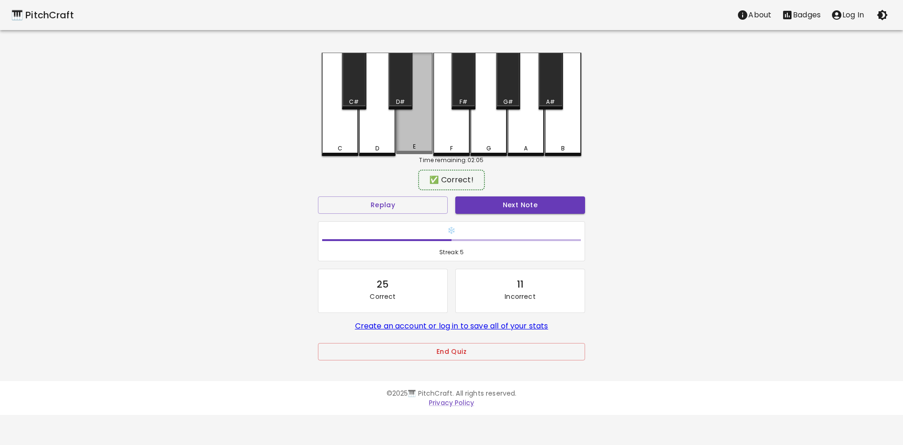
drag, startPoint x: 411, startPoint y: 139, endPoint x: 421, endPoint y: 148, distance: 13.3
click at [414, 141] on div "E" at bounding box center [414, 104] width 37 height 102
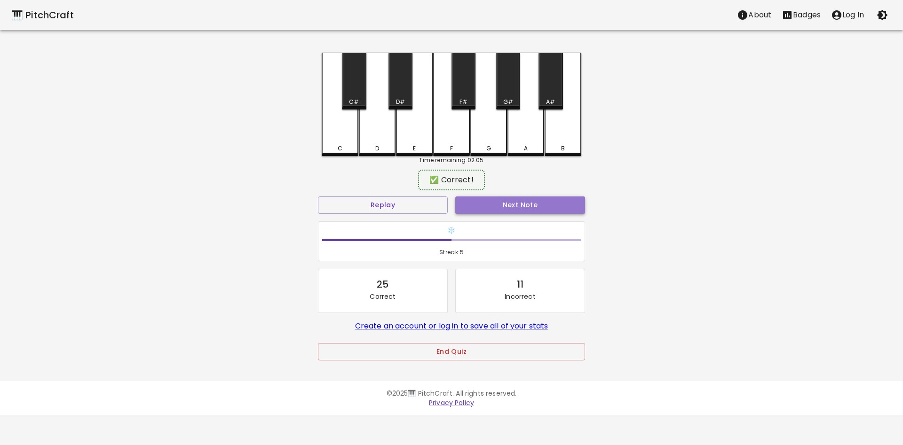
click at [468, 206] on button "Next Note" at bounding box center [520, 204] width 130 height 17
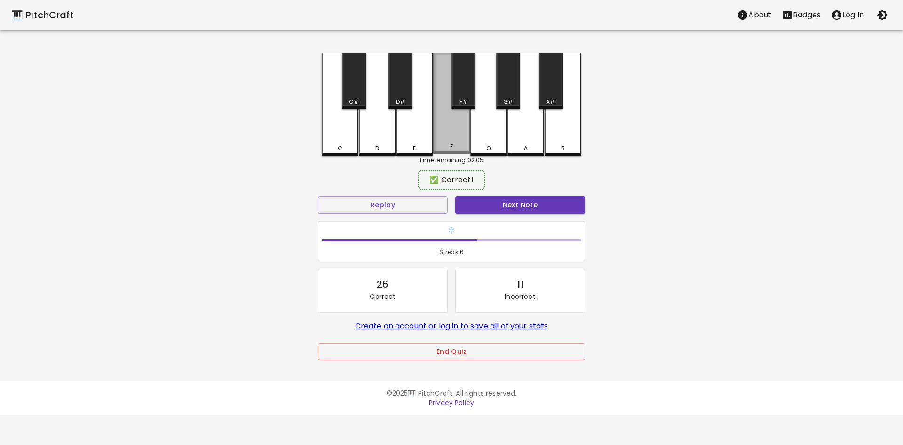
drag, startPoint x: 463, startPoint y: 150, endPoint x: 468, endPoint y: 191, distance: 41.1
click at [463, 156] on div "C C# D D# E F F# G G# A A# B Time remaining: 02:05 ✅ Correct! Replay Next Note …" at bounding box center [451, 213] width 282 height 321
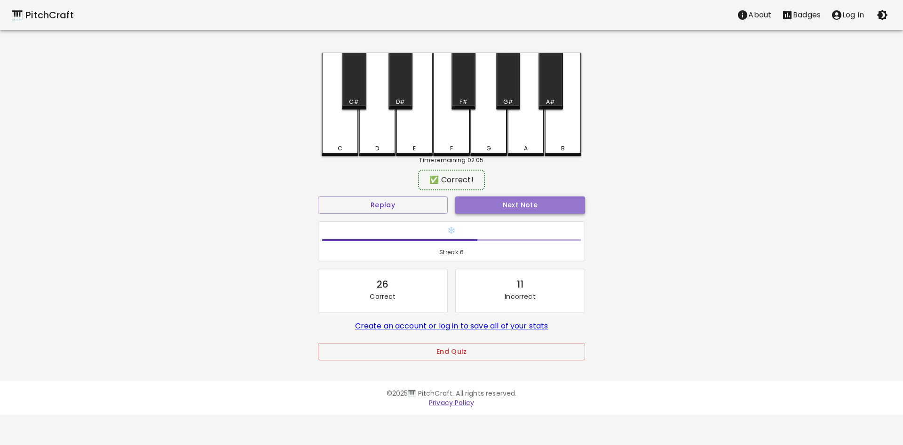
click at [471, 208] on button "Next Note" at bounding box center [520, 204] width 130 height 17
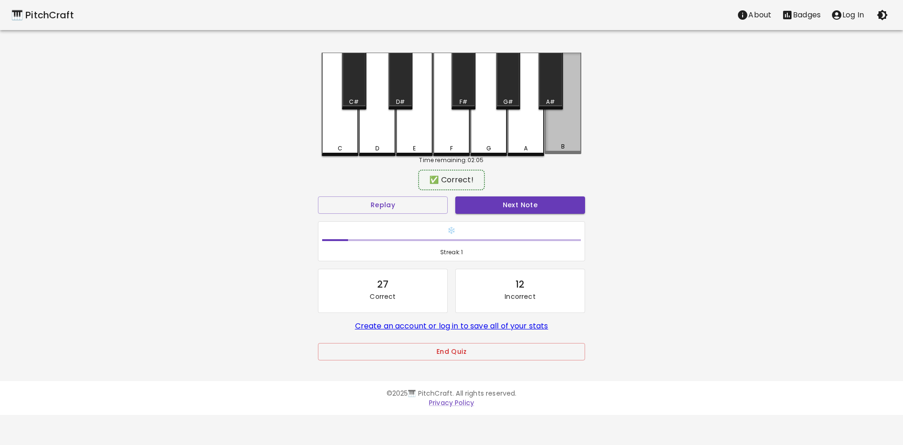
click at [565, 133] on div "B" at bounding box center [562, 104] width 37 height 102
drag, startPoint x: 565, startPoint y: 137, endPoint x: 558, endPoint y: 168, distance: 31.4
click at [563, 144] on div "B" at bounding box center [562, 104] width 37 height 102
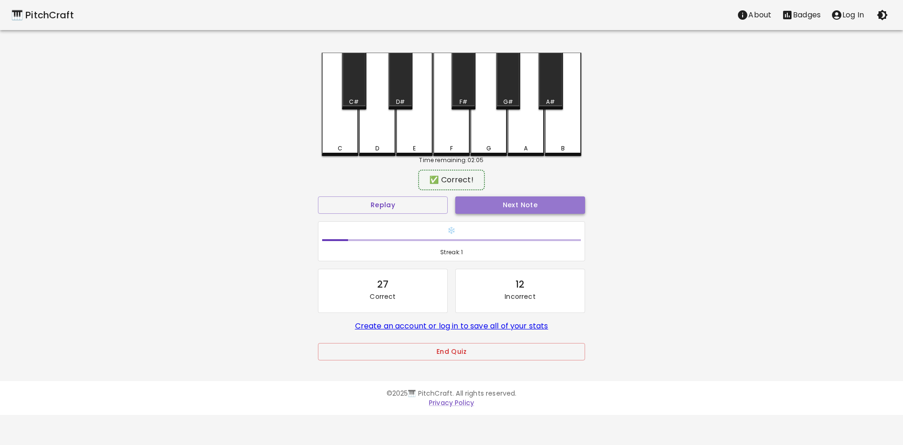
click at [544, 204] on button "Next Note" at bounding box center [520, 204] width 130 height 17
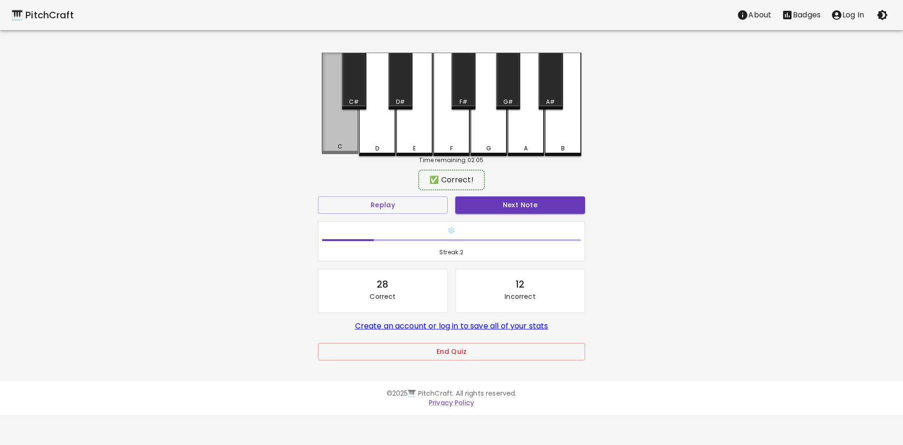
drag, startPoint x: 325, startPoint y: 136, endPoint x: 350, endPoint y: 139, distance: 25.5
click at [346, 137] on div "C" at bounding box center [340, 104] width 37 height 102
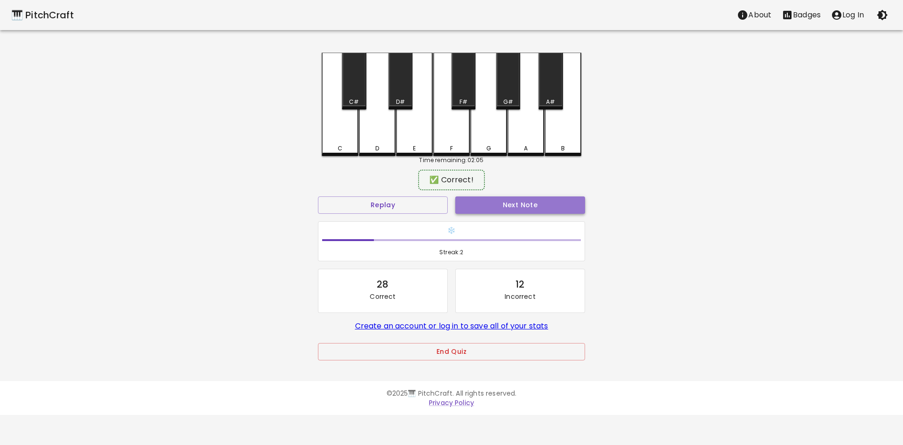
click at [480, 204] on button "Next Note" at bounding box center [520, 204] width 130 height 17
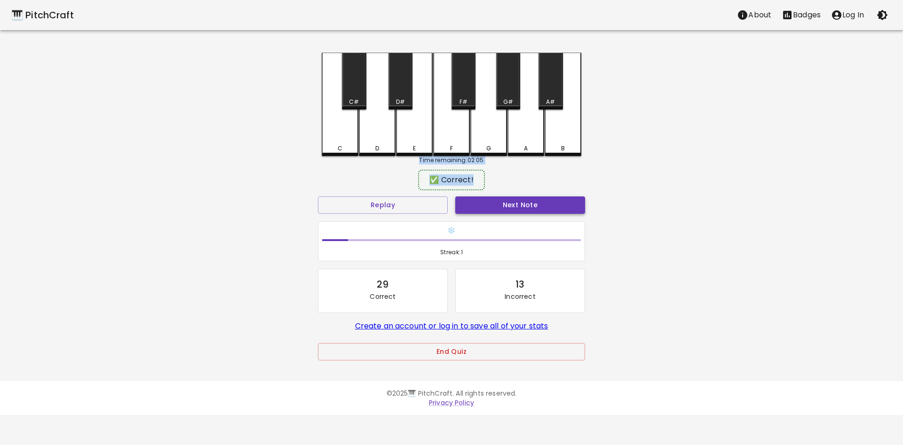
drag, startPoint x: 534, startPoint y: 136, endPoint x: 552, endPoint y: 200, distance: 66.1
click at [552, 200] on div "C C# D D# E F F# G G# A A# B Time remaining: 02:05 ✅ Correct! Replay Next Note …" at bounding box center [451, 213] width 282 height 321
click at [552, 200] on button "Next Note" at bounding box center [520, 204] width 130 height 17
click at [416, 133] on div "E" at bounding box center [414, 104] width 37 height 102
click at [424, 136] on div "E" at bounding box center [414, 104] width 37 height 102
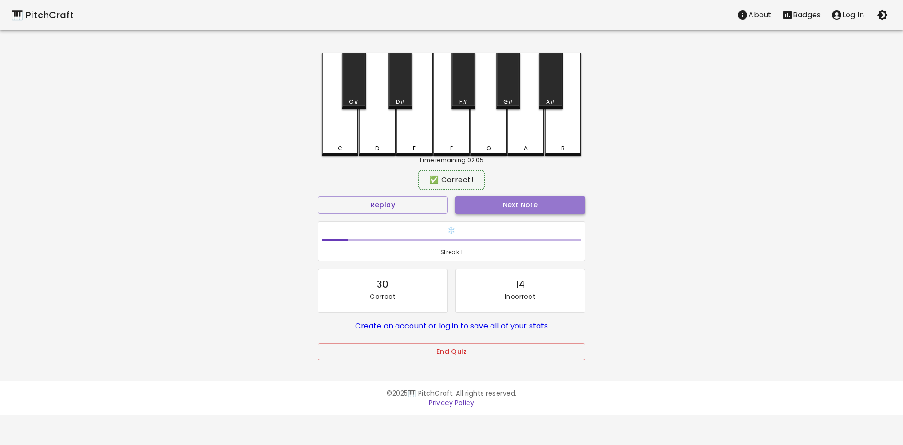
click at [491, 206] on button "Next Note" at bounding box center [520, 204] width 130 height 17
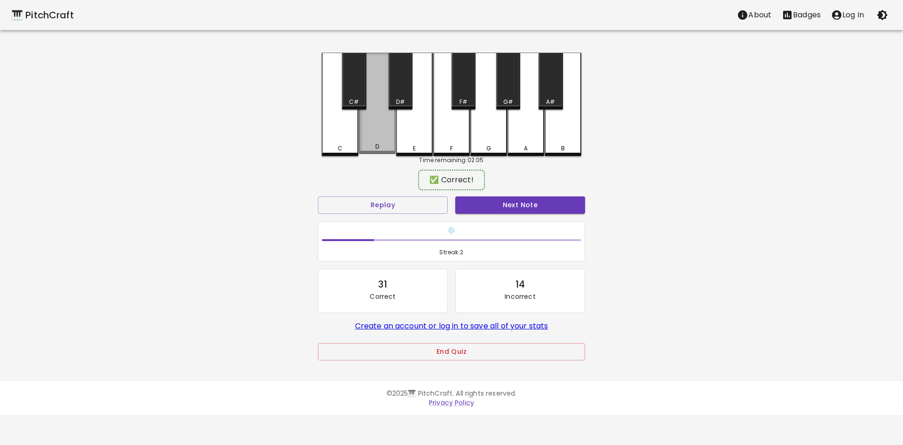
drag, startPoint x: 374, startPoint y: 140, endPoint x: 425, endPoint y: 161, distance: 55.0
click at [381, 140] on div "D" at bounding box center [377, 104] width 37 height 102
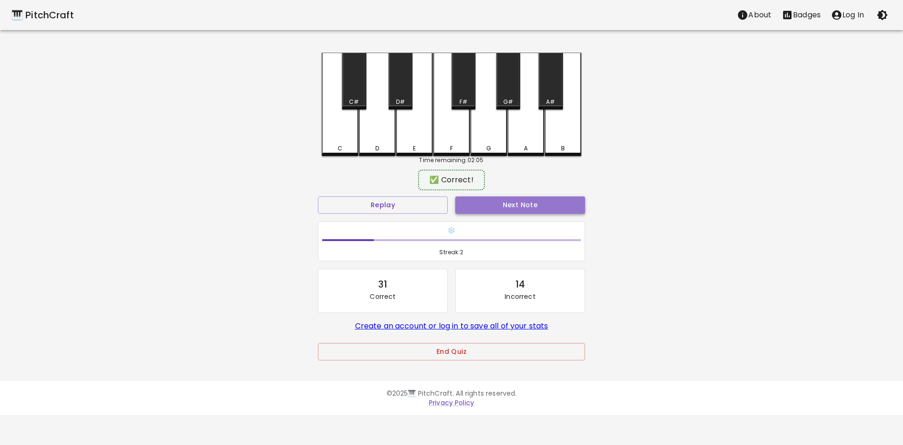
click at [528, 208] on button "Next Note" at bounding box center [520, 204] width 130 height 17
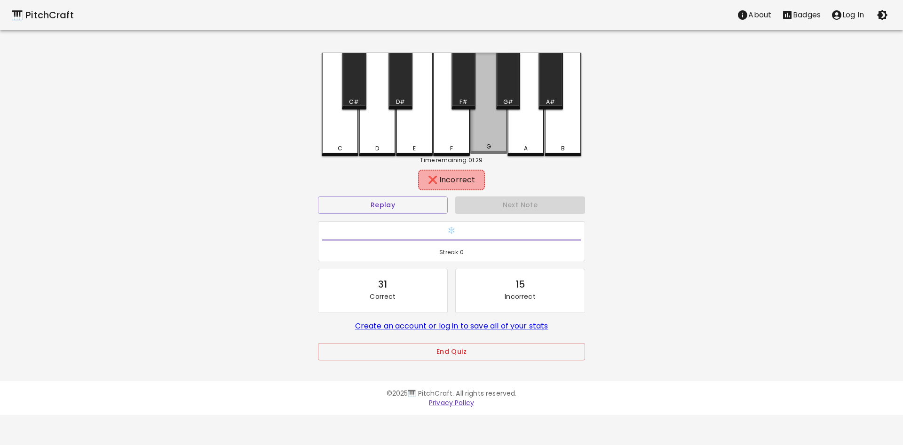
drag, startPoint x: 483, startPoint y: 133, endPoint x: 468, endPoint y: 134, distance: 15.1
click at [482, 133] on div "G" at bounding box center [488, 104] width 37 height 102
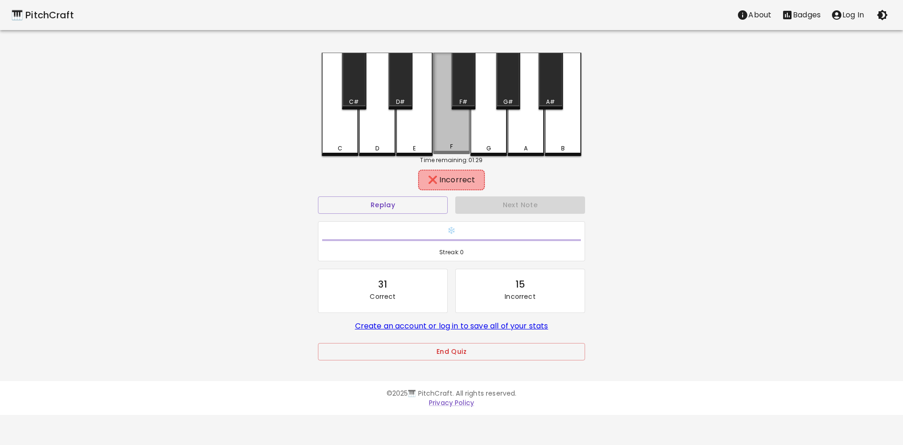
click at [461, 135] on div "F" at bounding box center [451, 104] width 37 height 102
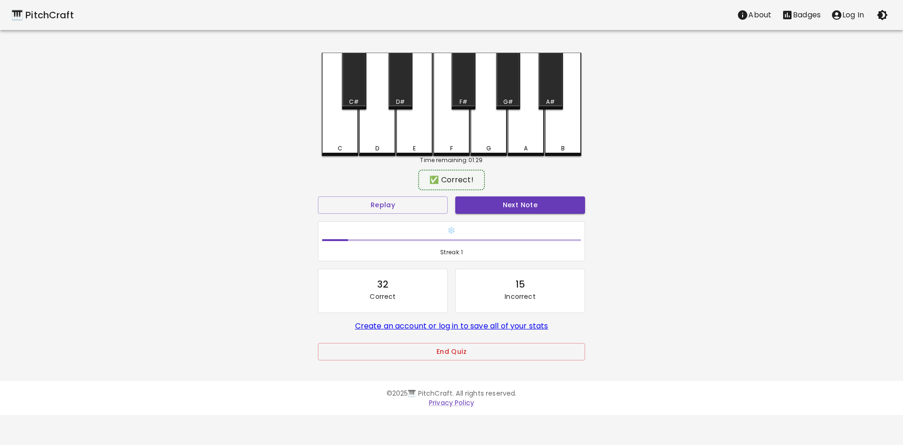
drag, startPoint x: 423, startPoint y: 134, endPoint x: 482, endPoint y: 157, distance: 63.7
click at [499, 154] on div "C C# D D# E F F# G G# A A# B" at bounding box center [451, 104] width 259 height 103
click at [511, 213] on button "Next Note" at bounding box center [520, 204] width 130 height 17
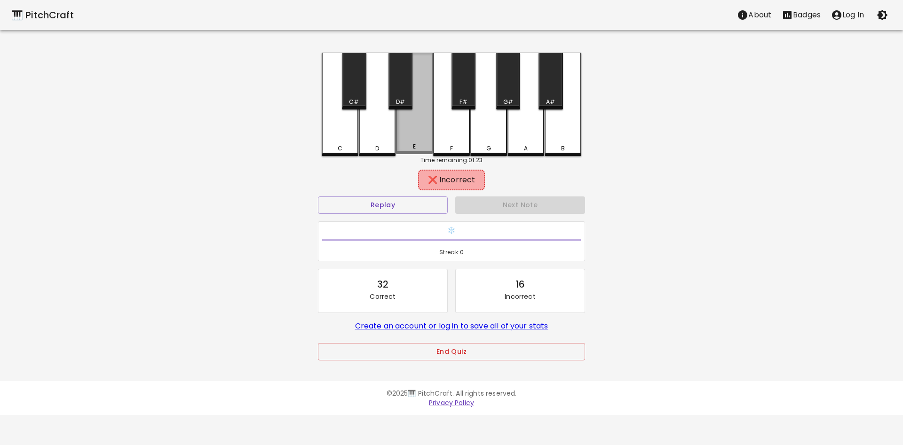
click at [414, 144] on div "E" at bounding box center [414, 146] width 3 height 8
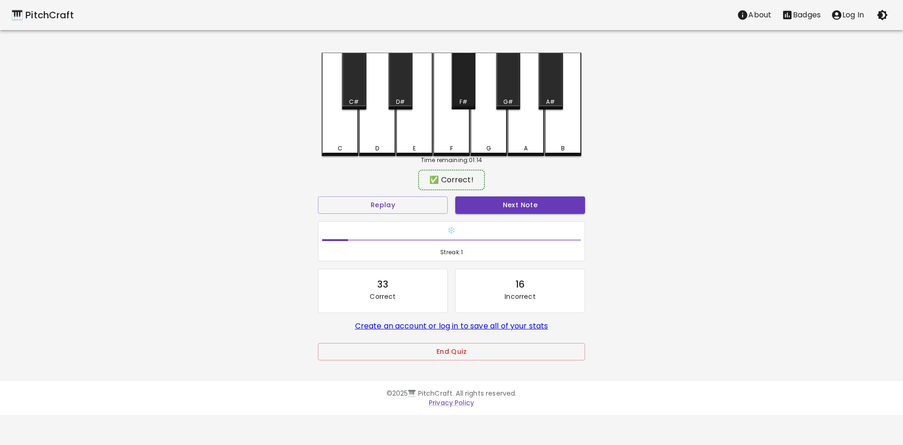
drag, startPoint x: 432, startPoint y: 140, endPoint x: 470, endPoint y: 109, distance: 48.5
click at [470, 109] on div "C C# D D# E F F# G G# A A# B" at bounding box center [451, 104] width 259 height 103
drag, startPoint x: 470, startPoint y: 109, endPoint x: 479, endPoint y: 156, distance: 47.5
click at [479, 156] on div "C C# D D# E F F# G G# A A# B" at bounding box center [451, 104] width 259 height 103
click at [487, 198] on button "Next Note" at bounding box center [520, 204] width 130 height 17
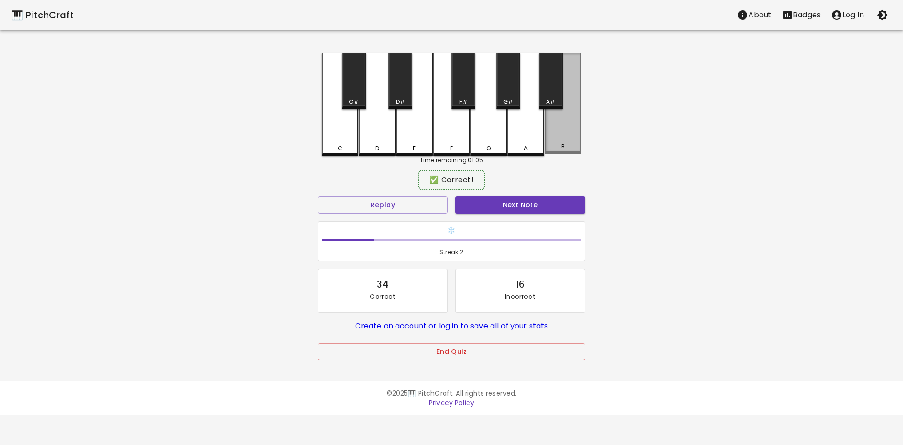
drag, startPoint x: 555, startPoint y: 150, endPoint x: 551, endPoint y: 191, distance: 41.1
click at [556, 157] on div "C C# D D# E F F# G G# A A# B Time remaining: 01:05 ✅ Correct! Replay Next Note …" at bounding box center [451, 213] width 282 height 321
click at [546, 206] on button "Next Note" at bounding box center [520, 204] width 130 height 17
click at [553, 143] on div "B" at bounding box center [562, 146] width 35 height 8
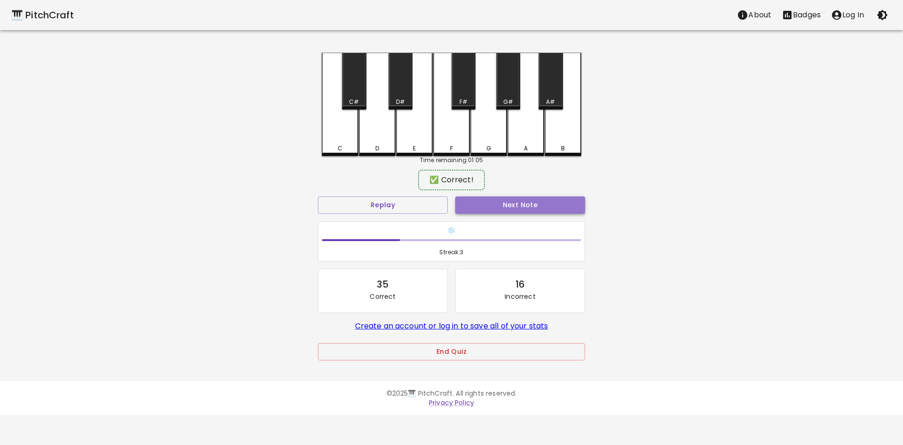
click at [533, 206] on button "Next Note" at bounding box center [520, 204] width 130 height 17
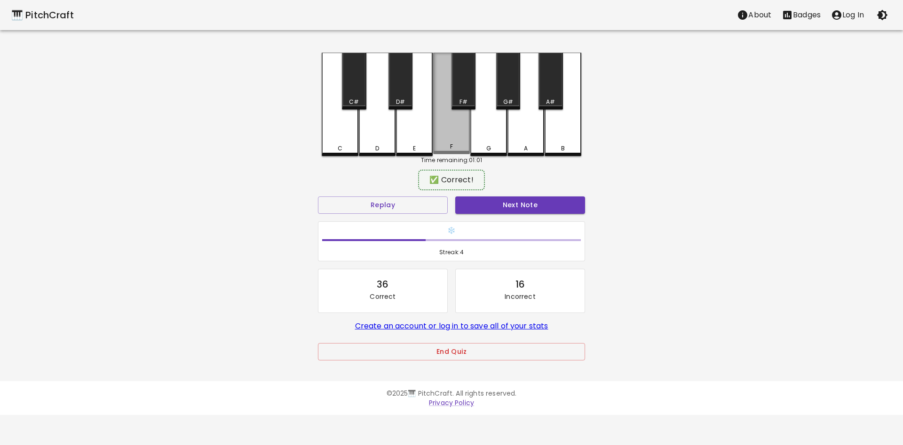
drag, startPoint x: 448, startPoint y: 142, endPoint x: 459, endPoint y: 170, distance: 29.5
click at [452, 154] on div "F" at bounding box center [451, 104] width 37 height 102
click at [486, 213] on button "Next Note" at bounding box center [520, 204] width 130 height 17
drag, startPoint x: 458, startPoint y: 148, endPoint x: 471, endPoint y: 207, distance: 61.1
click at [458, 151] on div "F" at bounding box center [451, 104] width 37 height 102
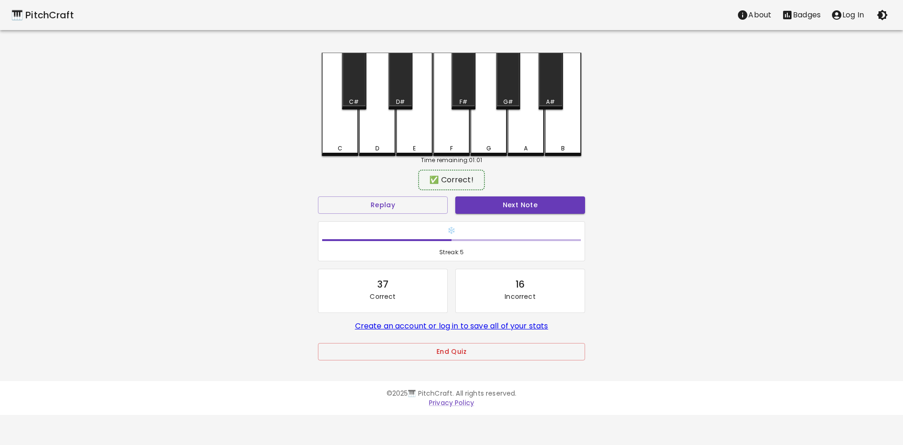
click at [476, 215] on div "Next Note" at bounding box center [519, 205] width 137 height 25
click at [472, 206] on button "Next Note" at bounding box center [520, 204] width 130 height 17
click at [371, 140] on div "D" at bounding box center [377, 104] width 37 height 102
click at [525, 214] on div "Next Note" at bounding box center [519, 205] width 137 height 25
click at [521, 208] on button "Next Note" at bounding box center [520, 204] width 130 height 17
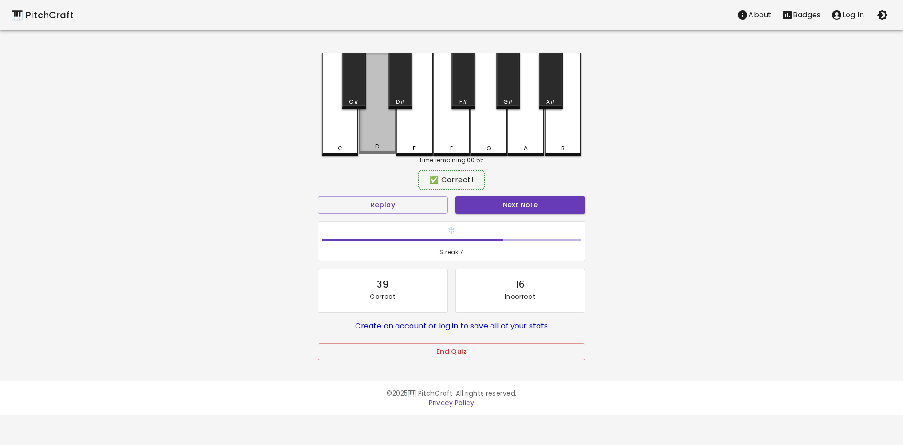
click at [378, 141] on div "D" at bounding box center [377, 104] width 37 height 102
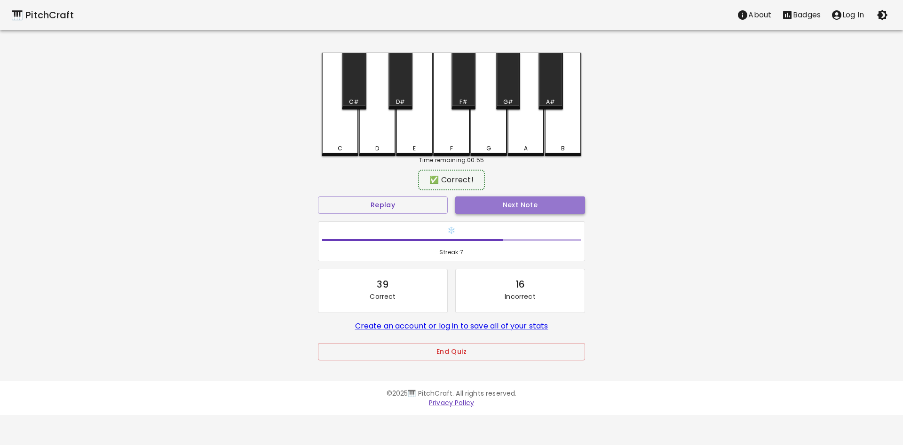
click at [498, 211] on button "Next Note" at bounding box center [520, 204] width 130 height 17
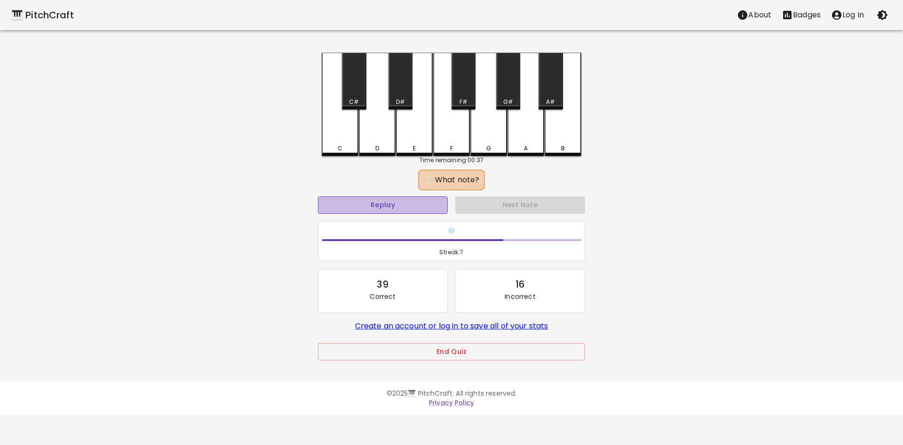
click at [409, 198] on button "Replay" at bounding box center [383, 204] width 130 height 17
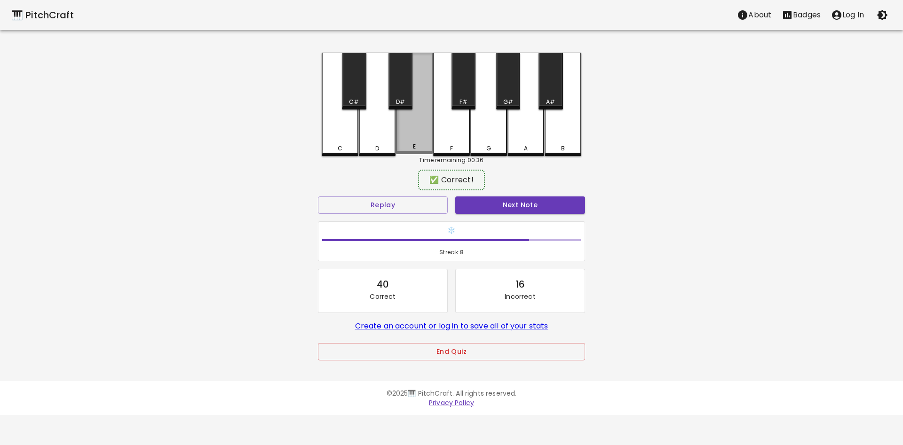
drag, startPoint x: 426, startPoint y: 133, endPoint x: 423, endPoint y: 127, distance: 7.6
click at [423, 127] on div "E" at bounding box center [414, 104] width 37 height 102
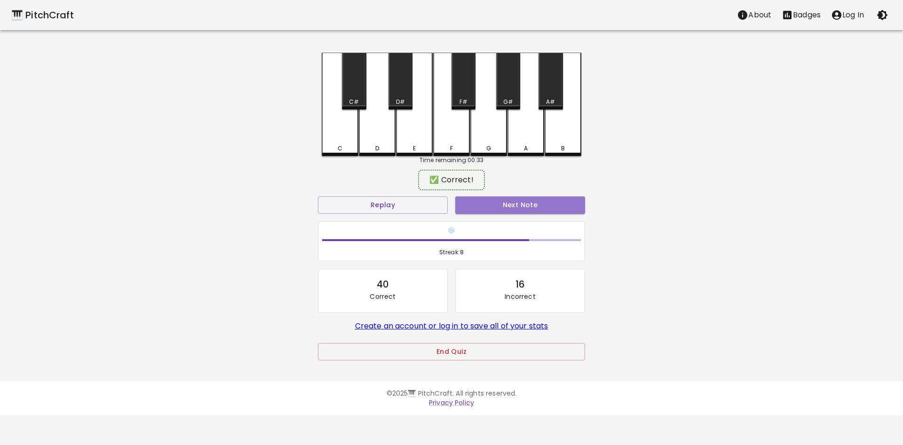
click at [497, 201] on button "Next Note" at bounding box center [520, 204] width 130 height 17
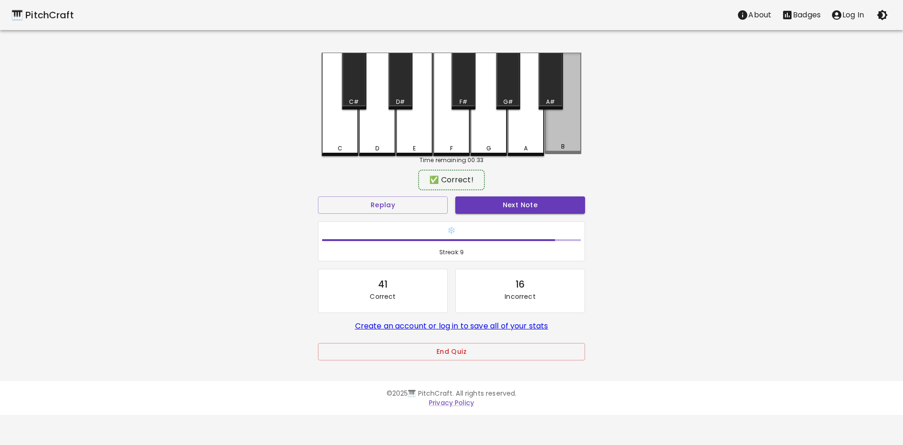
click at [556, 136] on div "B" at bounding box center [562, 104] width 37 height 102
click at [482, 204] on button "Next Note" at bounding box center [520, 204] width 130 height 17
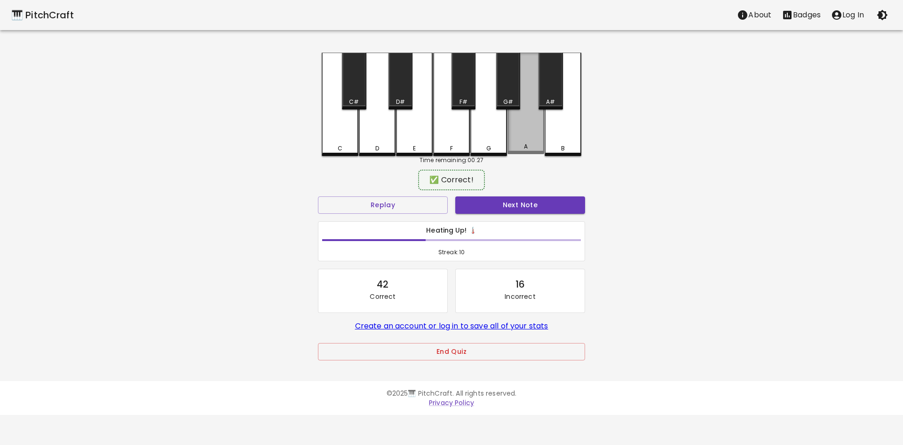
click at [520, 123] on div "A" at bounding box center [525, 104] width 37 height 102
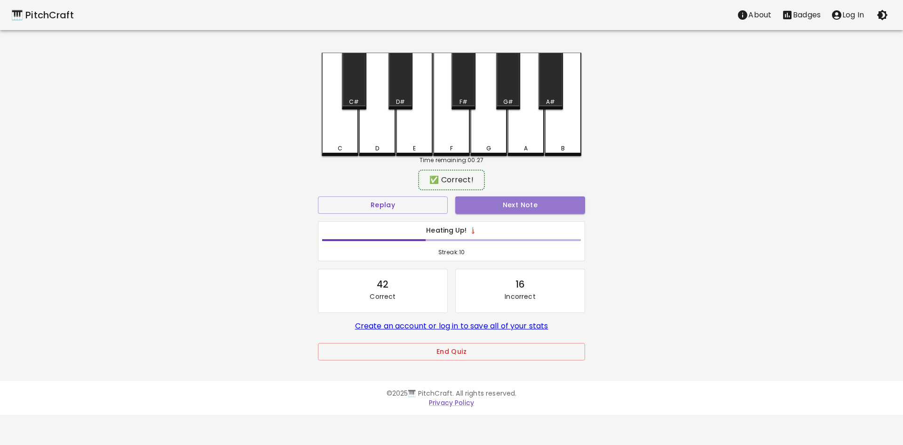
click at [550, 209] on button "Next Note" at bounding box center [520, 204] width 130 height 17
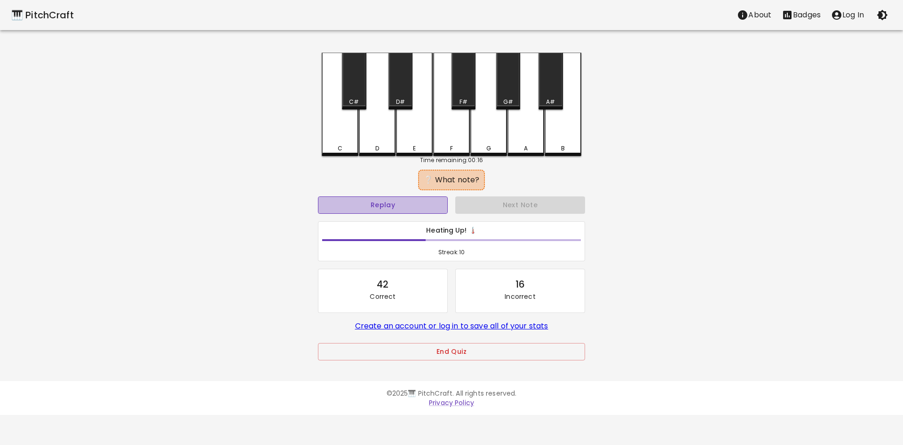
click at [396, 209] on button "Replay" at bounding box center [383, 204] width 130 height 17
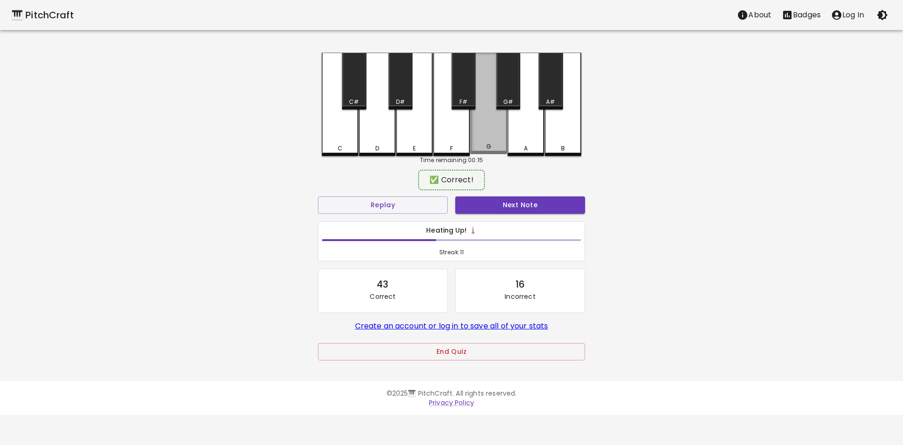
click at [490, 143] on div "G" at bounding box center [488, 104] width 37 height 102
click at [508, 205] on button "Next Note" at bounding box center [520, 204] width 130 height 17
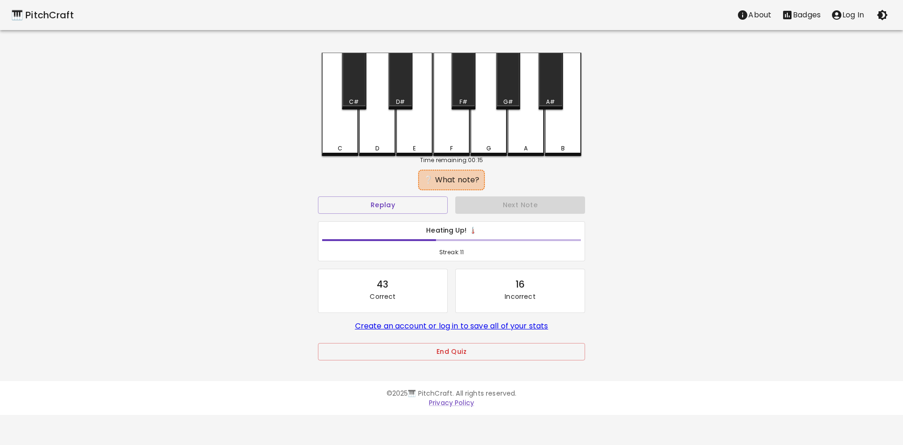
click at [457, 149] on div "F" at bounding box center [451, 148] width 35 height 8
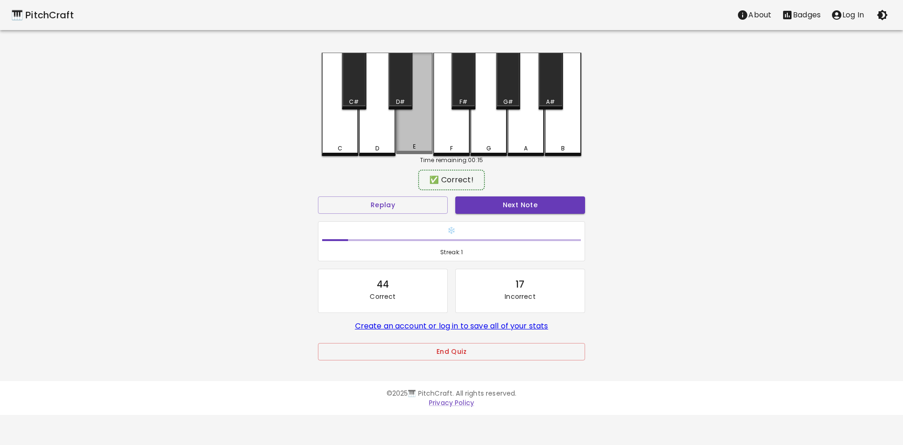
click at [418, 153] on div "E" at bounding box center [414, 104] width 37 height 102
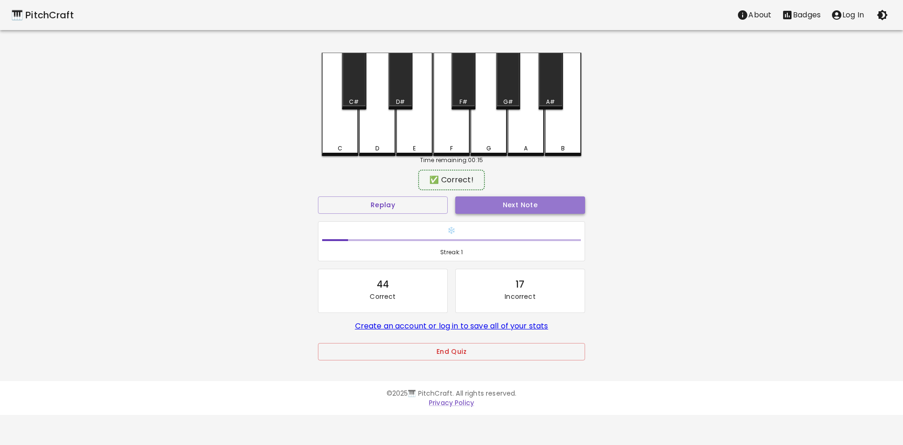
click at [483, 201] on button "Next Note" at bounding box center [520, 204] width 130 height 17
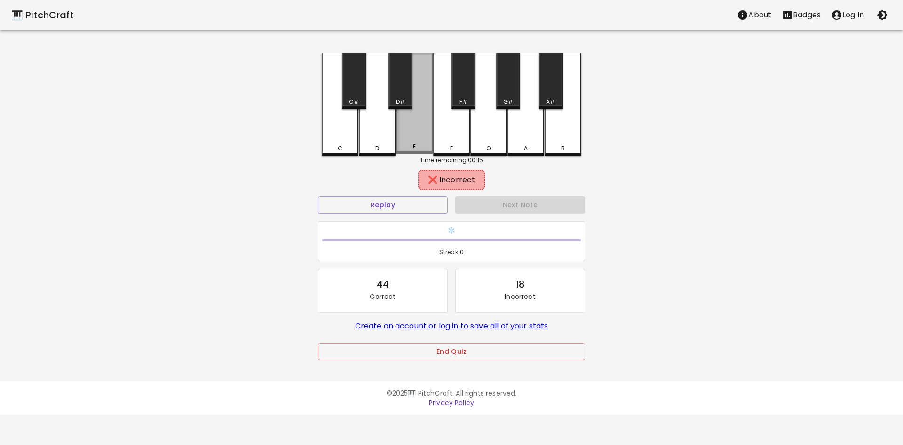
drag, startPoint x: 418, startPoint y: 133, endPoint x: 442, endPoint y: 131, distance: 24.6
click at [419, 134] on div "E" at bounding box center [414, 104] width 37 height 102
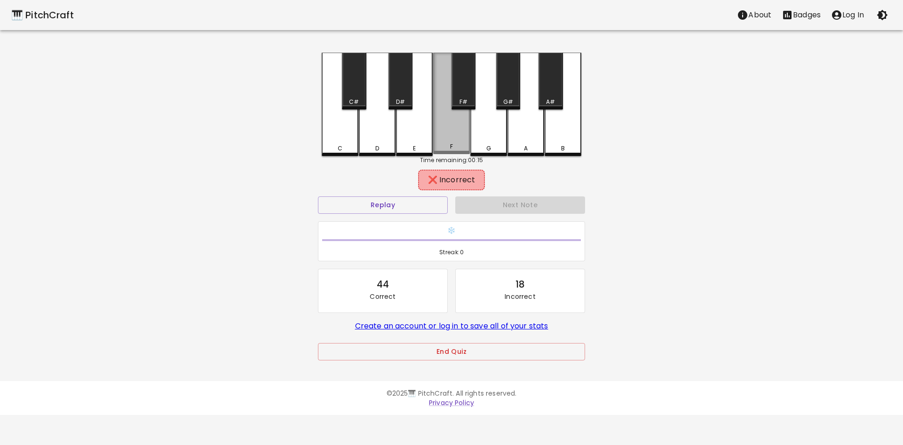
drag, startPoint x: 442, startPoint y: 131, endPoint x: 492, endPoint y: 148, distance: 52.3
click at [451, 137] on div "F" at bounding box center [451, 104] width 37 height 102
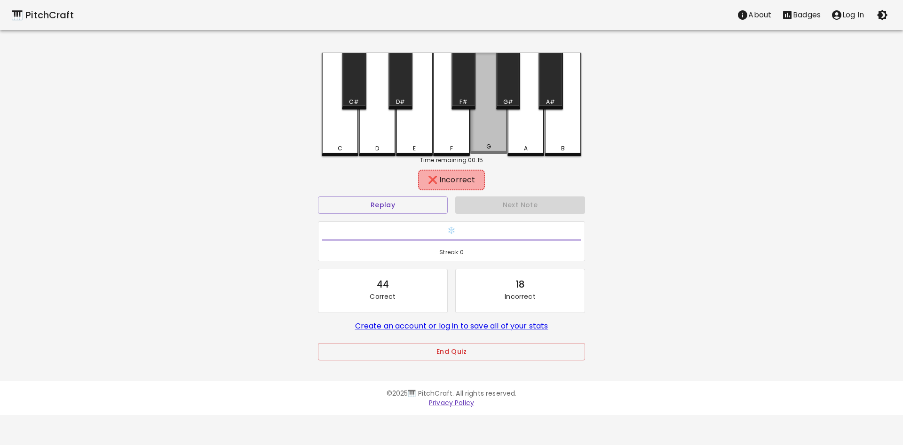
drag, startPoint x: 492, startPoint y: 148, endPoint x: 520, endPoint y: 136, distance: 31.2
click at [514, 142] on div "C C# D D# E F F# G G# A A# B" at bounding box center [451, 104] width 259 height 103
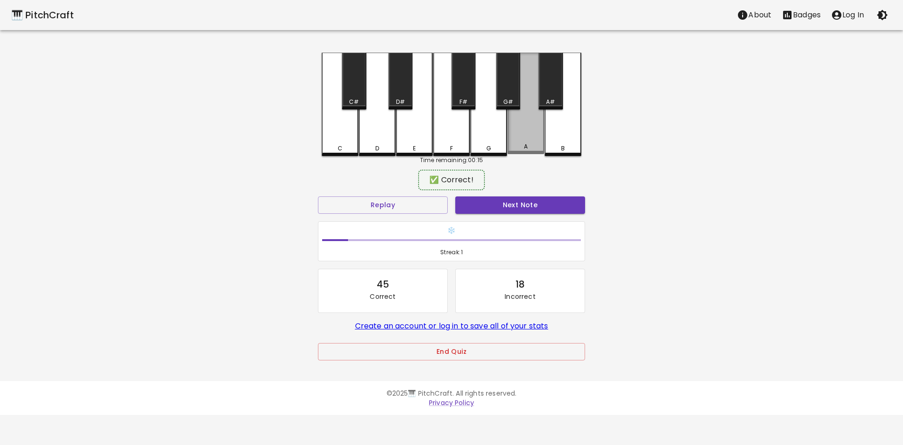
drag, startPoint x: 526, startPoint y: 129, endPoint x: 542, endPoint y: 127, distance: 16.6
click at [532, 128] on div "A" at bounding box center [525, 104] width 37 height 102
click at [582, 128] on div "C C# D D# E F F# G G# A A# B Time remaining: 00:15 ✅ Correct! Replay Next Note …" at bounding box center [451, 213] width 282 height 321
click at [581, 130] on div "C C# D D# E F F# G G# A A# B Time remaining: 00:15 ✅ Correct! Replay Next Note …" at bounding box center [451, 213] width 282 height 321
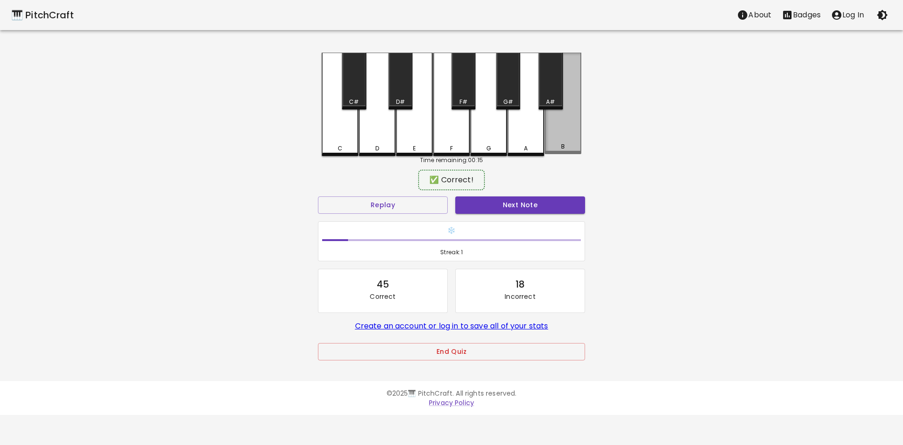
drag, startPoint x: 562, startPoint y: 133, endPoint x: 555, endPoint y: 134, distance: 7.1
click at [555, 134] on div "B" at bounding box center [562, 104] width 37 height 102
drag, startPoint x: 496, startPoint y: 132, endPoint x: 437, endPoint y: 121, distance: 60.2
click at [457, 123] on div "C C# D D# E F F# G G# A A# B" at bounding box center [451, 104] width 259 height 103
drag, startPoint x: 386, startPoint y: 129, endPoint x: 349, endPoint y: 167, distance: 53.2
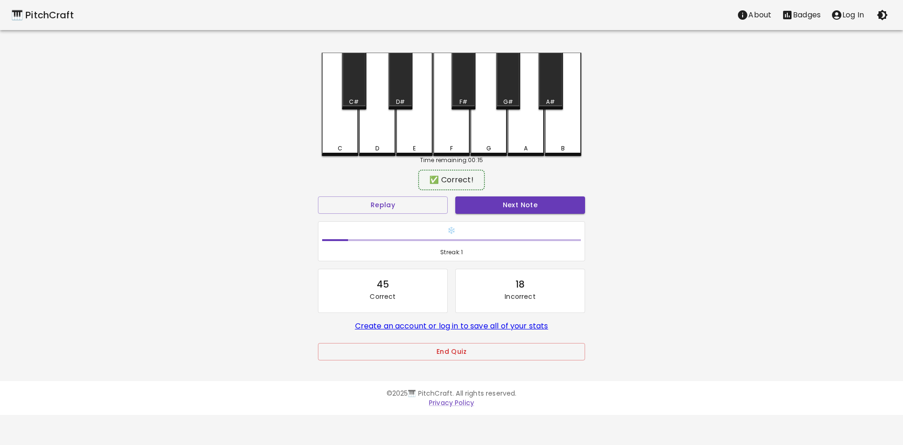
click at [366, 127] on div "C C# D D# E F F# G G# A A# B" at bounding box center [451, 104] width 259 height 103
click at [349, 167] on div "C C# D D# E F F# G G# A A# B Time remaining: 00:15 ✅ Correct! Replay Next Note …" at bounding box center [451, 213] width 282 height 321
drag, startPoint x: 394, startPoint y: 144, endPoint x: 443, endPoint y: 126, distance: 51.9
click at [413, 135] on div "C C# D D# E F F# G G# A A# B" at bounding box center [451, 104] width 259 height 103
drag, startPoint x: 443, startPoint y: 126, endPoint x: 538, endPoint y: 146, distance: 97.4
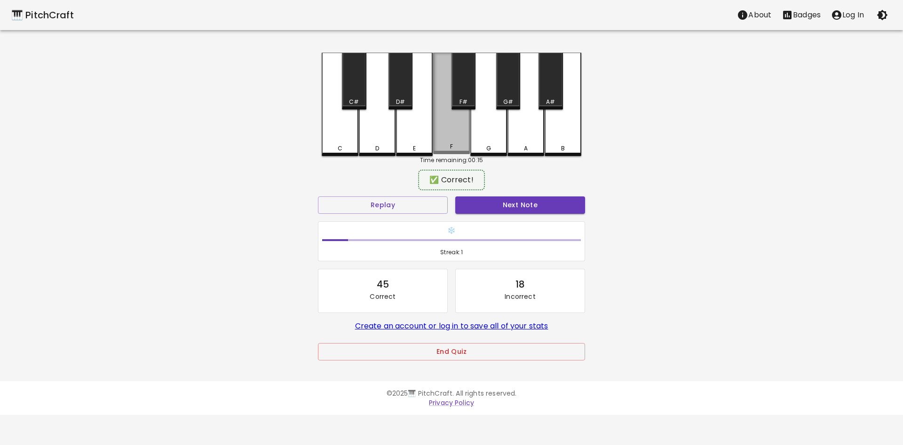
click at [481, 146] on div "C C# D D# E F F# G G# A A# B" at bounding box center [451, 104] width 259 height 103
click at [527, 134] on div "A" at bounding box center [525, 104] width 37 height 103
drag, startPoint x: 514, startPoint y: 133, endPoint x: 202, endPoint y: 128, distance: 312.2
click at [404, 145] on div "C C# D D# E F F# G G# A A# B" at bounding box center [451, 104] width 259 height 103
drag, startPoint x: 202, startPoint y: 128, endPoint x: 433, endPoint y: 162, distance: 234.3
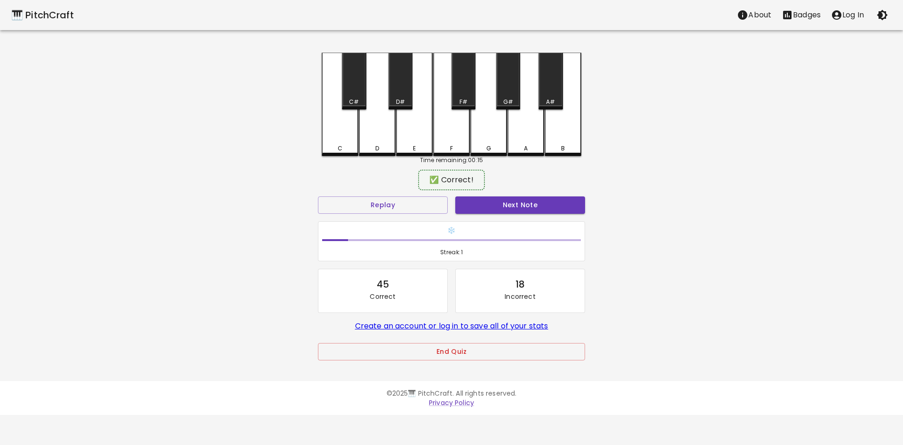
click at [270, 133] on div "🎹 PitchCraft About Badges Log In C C# D D# E F F# G G# A A# B Time remaining: 0…" at bounding box center [451, 187] width 903 height 374
drag, startPoint x: 433, startPoint y: 162, endPoint x: 448, endPoint y: 156, distance: 16.4
click at [460, 164] on div "Time remaining: 00:15" at bounding box center [451, 160] width 259 height 8
click at [399, 148] on div "E" at bounding box center [414, 148] width 35 height 8
drag, startPoint x: 445, startPoint y: 148, endPoint x: 428, endPoint y: 141, distance: 18.2
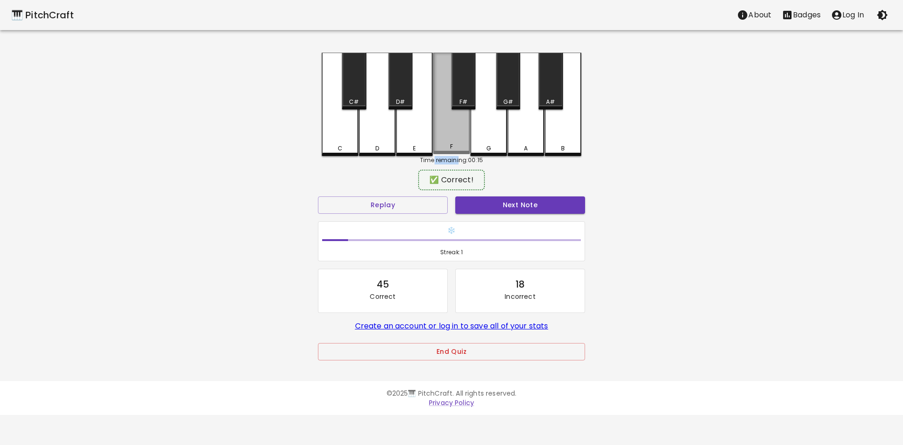
click at [440, 142] on div "F" at bounding box center [451, 104] width 37 height 102
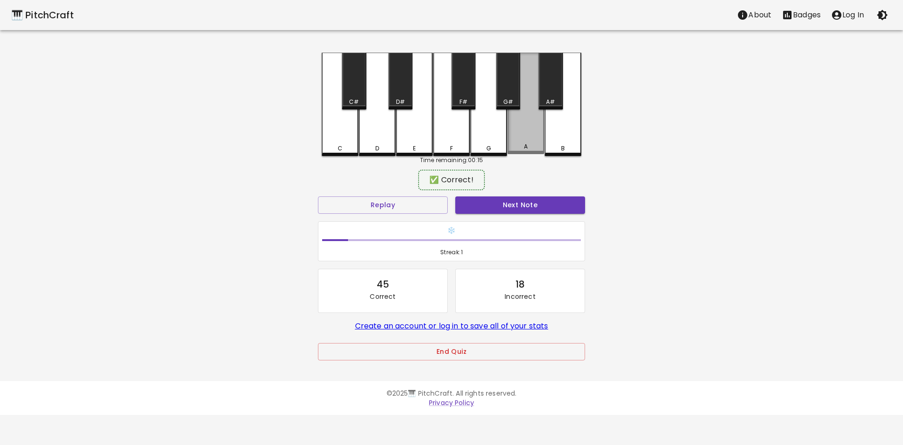
drag, startPoint x: 432, startPoint y: 140, endPoint x: 441, endPoint y: 130, distance: 13.3
click at [503, 141] on div "C C# D D# E F F# G G# A A# B" at bounding box center [451, 104] width 259 height 103
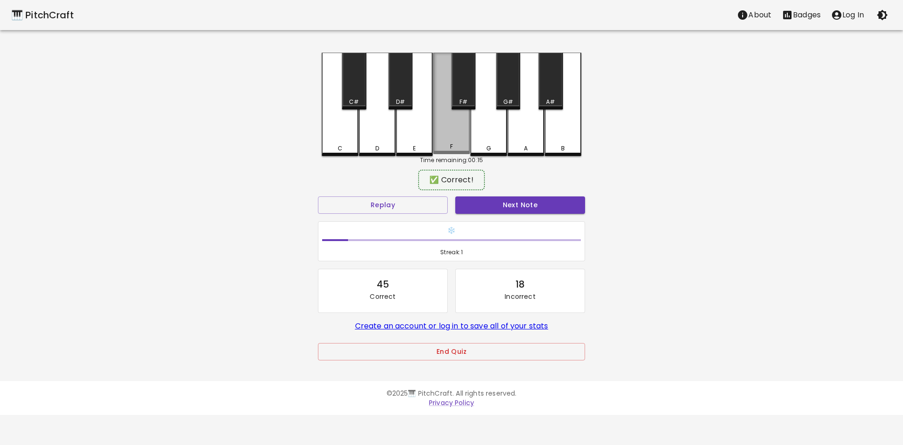
drag, startPoint x: 441, startPoint y: 130, endPoint x: 342, endPoint y: 133, distance: 99.7
click at [342, 133] on div "C C# D D# E F F# G G# A A# B" at bounding box center [451, 104] width 259 height 103
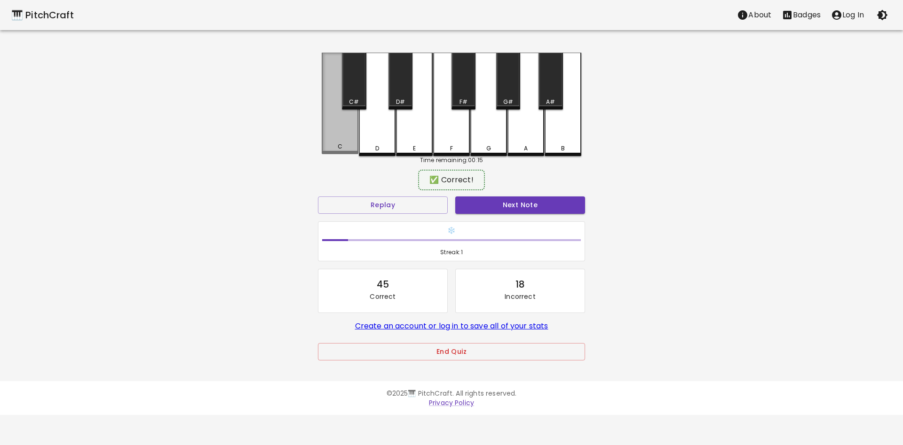
drag, startPoint x: 351, startPoint y: 133, endPoint x: 420, endPoint y: 154, distance: 72.4
click at [349, 149] on div "C" at bounding box center [340, 104] width 37 height 102
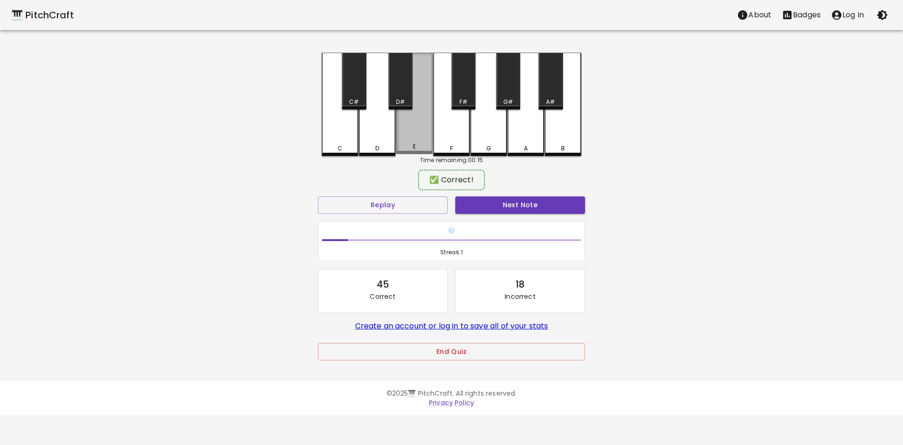
drag, startPoint x: 420, startPoint y: 154, endPoint x: 484, endPoint y: 119, distance: 72.8
click at [489, 146] on div "C C# D D# E F F# G G# A A# B" at bounding box center [451, 104] width 259 height 103
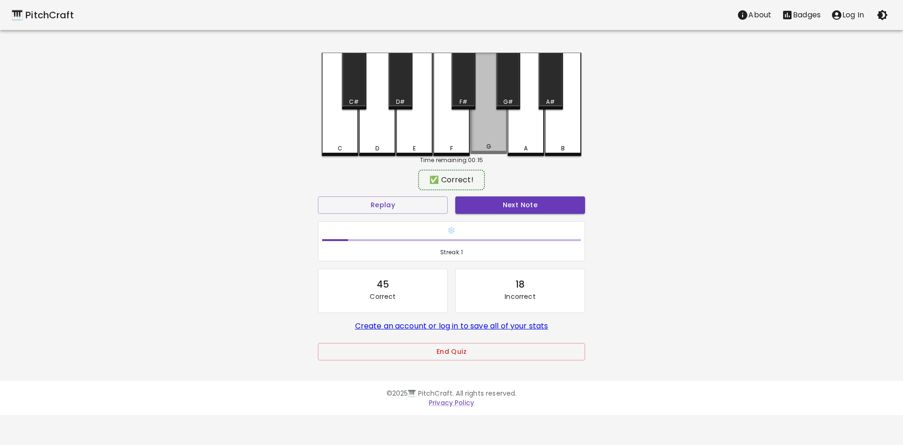
click at [483, 116] on div "G" at bounding box center [488, 104] width 37 height 102
click at [513, 145] on div "C C# D D# E F F# G G# A A# B" at bounding box center [451, 104] width 259 height 103
drag, startPoint x: 612, startPoint y: 120, endPoint x: 494, endPoint y: 64, distance: 131.4
click at [550, 107] on div "🎹 PitchCraft About Badges Log In C C# D D# E F F# G G# A A# B Time remaining: 0…" at bounding box center [451, 187] width 903 height 374
drag, startPoint x: 495, startPoint y: 99, endPoint x: 519, endPoint y: 130, distance: 39.5
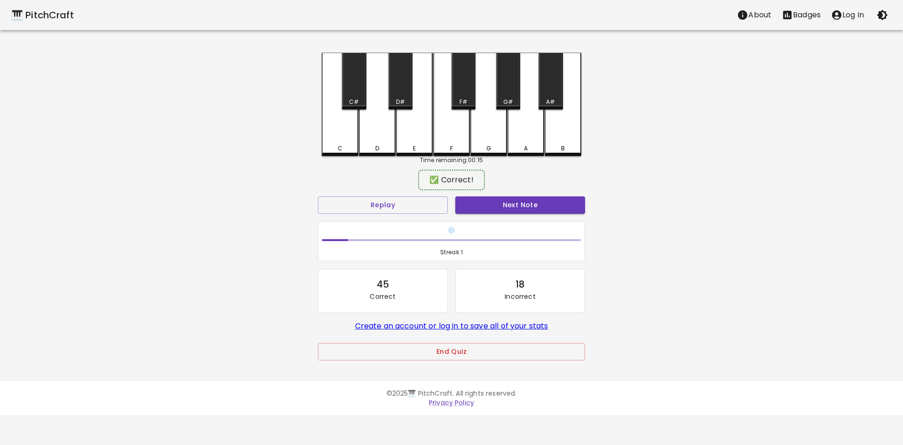
click at [493, 109] on div "G" at bounding box center [488, 104] width 37 height 103
drag, startPoint x: 612, startPoint y: 81, endPoint x: 613, endPoint y: 95, distance: 14.2
click at [675, 58] on div "🎹 PitchCraft About Badges Log In C C# D D# E F F# G G# A A# B Time remaining: 0…" at bounding box center [451, 187] width 903 height 374
drag, startPoint x: 613, startPoint y: 95, endPoint x: 577, endPoint y: 101, distance: 37.1
click at [587, 102] on div "🎹 PitchCraft About Badges Log In C C# D D# E F F# G G# A A# B Time remaining: 0…" at bounding box center [451, 187] width 903 height 374
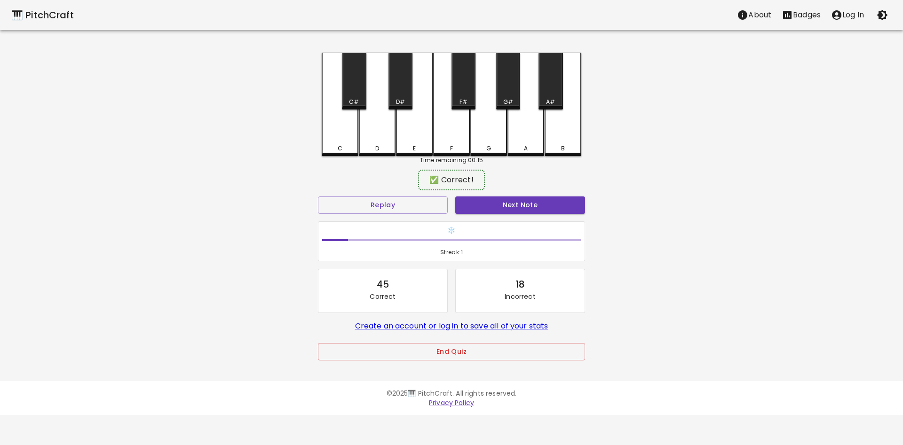
drag, startPoint x: 577, startPoint y: 101, endPoint x: 549, endPoint y: 97, distance: 28.5
click at [551, 97] on div "C C# D D# E F F# G G# A A# B" at bounding box center [451, 104] width 259 height 103
drag, startPoint x: 538, startPoint y: 70, endPoint x: 527, endPoint y: 62, distance: 13.7
click at [527, 62] on div "C C# D D# E F F# G G# A A# B" at bounding box center [451, 104] width 259 height 103
drag, startPoint x: 563, startPoint y: 139, endPoint x: 556, endPoint y: 139, distance: 6.6
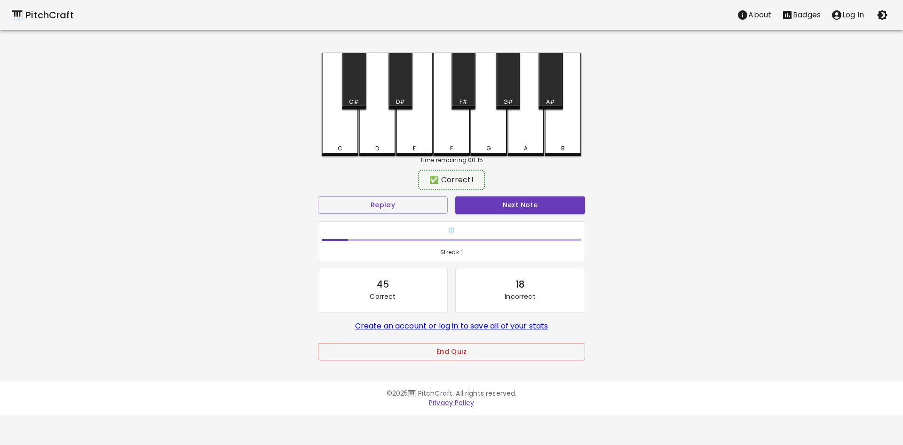
click at [559, 139] on div "C C# D D# E F F# G G# A A# B" at bounding box center [451, 104] width 259 height 103
drag, startPoint x: 552, startPoint y: 100, endPoint x: 528, endPoint y: 78, distance: 32.6
click at [541, 76] on div "C C# D D# E F F# G G# A A# B" at bounding box center [451, 104] width 259 height 103
drag, startPoint x: 509, startPoint y: 86, endPoint x: 380, endPoint y: 114, distance: 131.7
click at [395, 112] on div "C C# D D# E F F# G G# A A# B" at bounding box center [451, 104] width 259 height 103
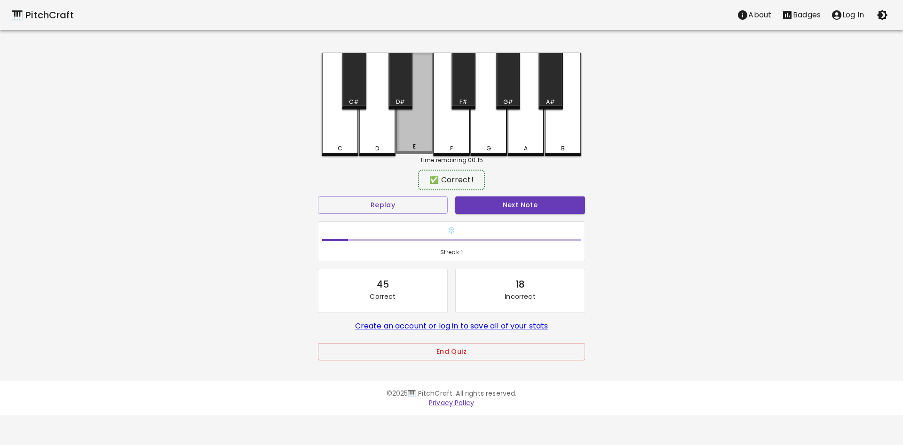
drag, startPoint x: 380, startPoint y: 114, endPoint x: 371, endPoint y: 112, distance: 9.1
click at [370, 112] on div "D" at bounding box center [377, 104] width 37 height 103
drag
click at [368, 105] on div "D" at bounding box center [377, 104] width 37 height 103
click at [499, 116] on div "C C# D D# E F F# G G# A A# B" at bounding box center [451, 104] width 259 height 103
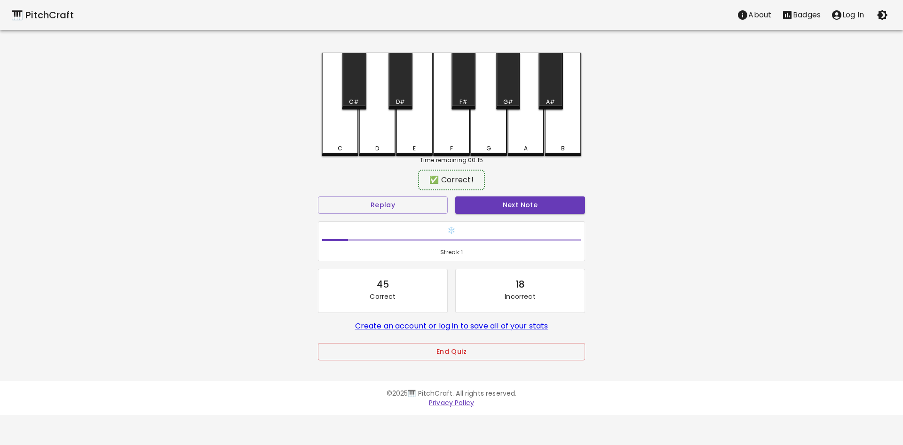
click at [546, 111] on div "C C# D D# E F F# G G# A A# B" at bounding box center [451, 104] width 259 height 103
click at [573, 143] on div "🎹 PitchCraft About Badges Log In C C# D D# E F F# G G# A A# B Time remaining: 0…" at bounding box center [451, 187] width 903 height 374
click at [504, 139] on div "C C# D D# E F F# G G# A A# B" at bounding box center [451, 104] width 259 height 103
click at [409, 106] on div "C C# D D# E F F# G G# A A# B" at bounding box center [451, 104] width 259 height 103
click at [409, 102] on div "D#" at bounding box center [400, 81] width 24 height 57
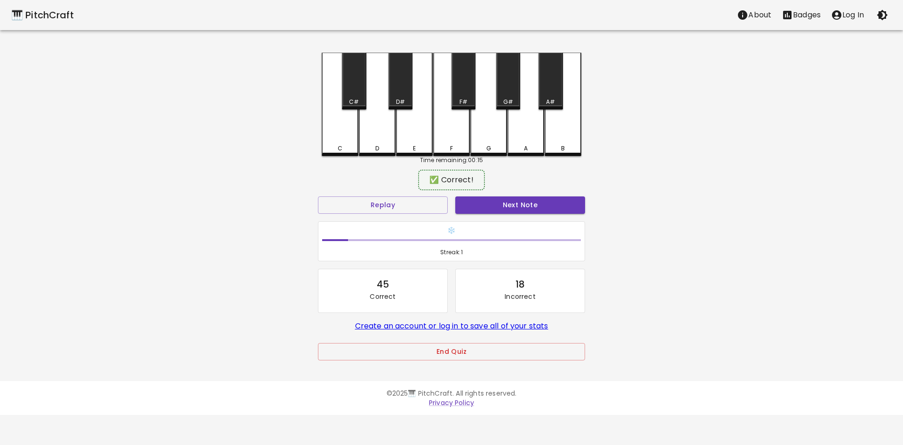
click at [410, 104] on div "C C# D D# E F F# G G# A A# B" at bounding box center [451, 104] width 259 height 103
click at [408, 117] on div "C C# D D# E F F# G G# A A# B" at bounding box center [451, 104] width 259 height 103
click at [415, 133] on div "E" at bounding box center [414, 104] width 37 height 102
click at [409, 84] on div "D#" at bounding box center [400, 81] width 24 height 57
click at [412, 128] on div "E" at bounding box center [414, 104] width 37 height 102
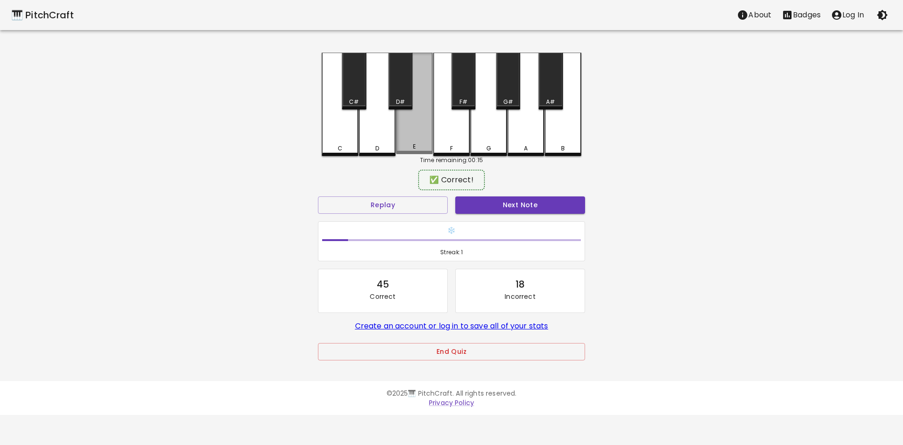
click at [411, 130] on div "C C# D D# E F F# G G# A A# B" at bounding box center [451, 104] width 259 height 103
click at [415, 130] on div "E" at bounding box center [414, 104] width 37 height 102
click at [408, 107] on div "D#" at bounding box center [400, 81] width 24 height 57
click at [404, 143] on div "E" at bounding box center [414, 104] width 37 height 102
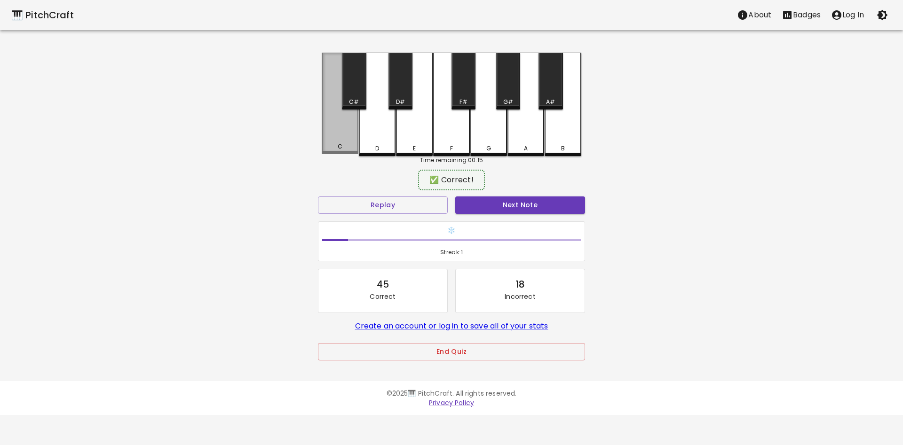
click at [348, 141] on div "C" at bounding box center [340, 104] width 37 height 102
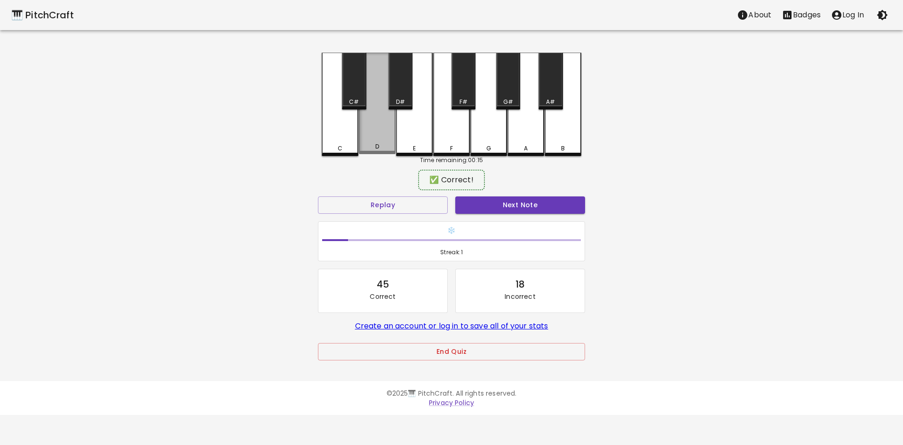
click at [372, 124] on div "D" at bounding box center [377, 104] width 37 height 102
click at [354, 108] on div "C#" at bounding box center [354, 81] width 24 height 57
click at [354, 156] on div "C" at bounding box center [340, 104] width 37 height 103
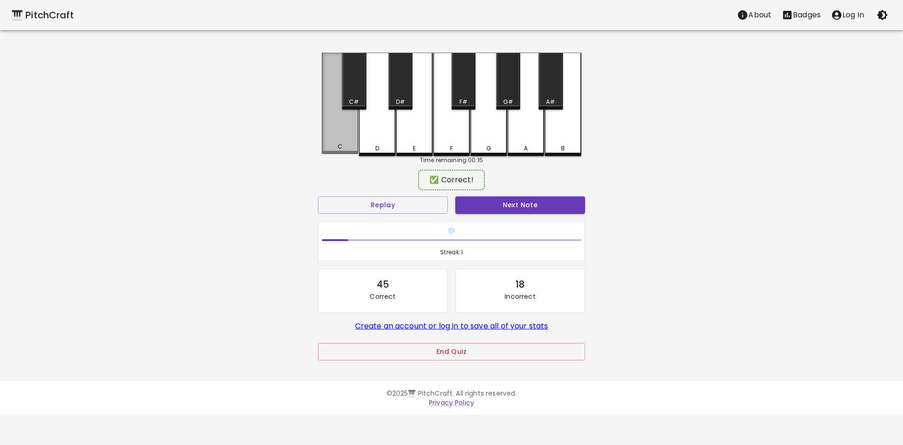
click at [352, 151] on div "C" at bounding box center [340, 104] width 37 height 102
click at [362, 97] on div "C#" at bounding box center [354, 81] width 24 height 57
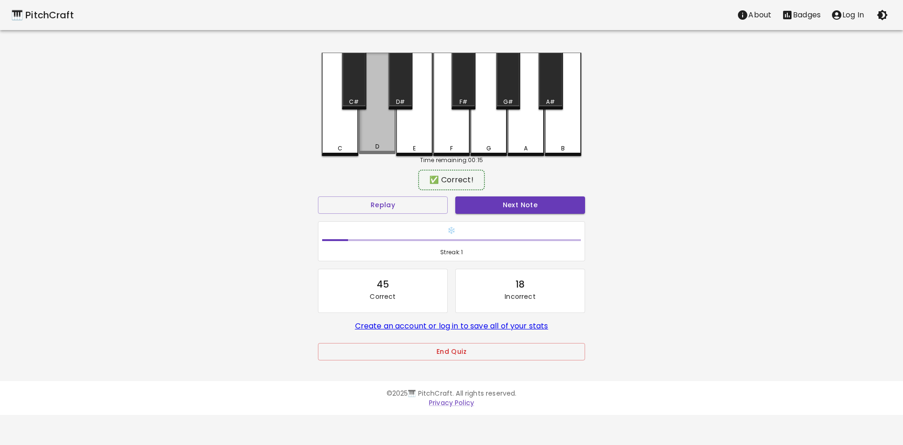
click at [368, 144] on div "D" at bounding box center [377, 104] width 37 height 102
click at [389, 100] on div "C C# D D# E F F# G G# A A# B" at bounding box center [451, 104] width 259 height 103
click at [402, 110] on div "C C# D D# E F F# G G# A A# B" at bounding box center [451, 104] width 259 height 103
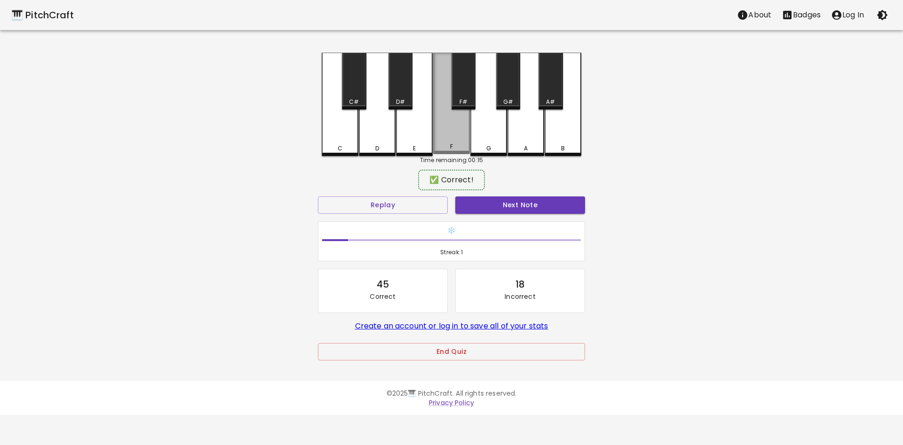
click at [438, 147] on div "F" at bounding box center [451, 104] width 37 height 102
click at [445, 148] on div "F" at bounding box center [451, 146] width 35 height 8
click at [455, 81] on div "F#" at bounding box center [463, 81] width 24 height 57
click at [513, 207] on button "Next Note" at bounding box center [520, 204] width 130 height 17
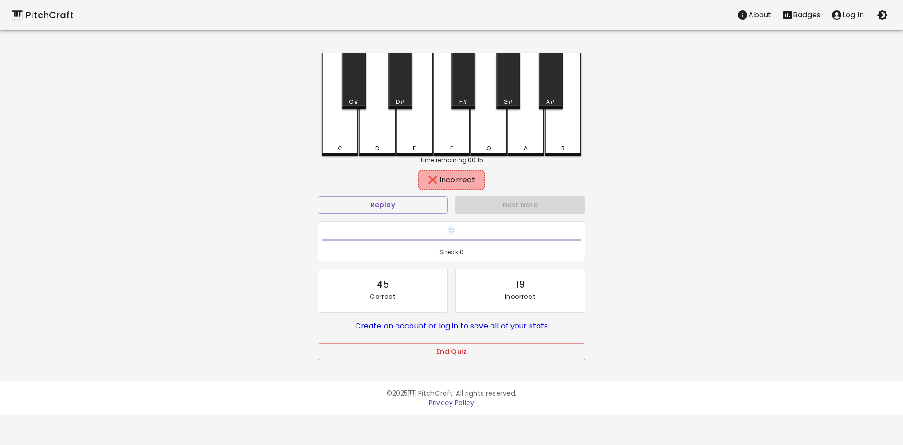
click at [468, 149] on div "F" at bounding box center [451, 104] width 37 height 103
click at [460, 110] on div "C C# D D# E F F# G G# A A# B Time remaining: 00:15 ❌ Incorrect Replay Next Note…" at bounding box center [451, 213] width 282 height 321
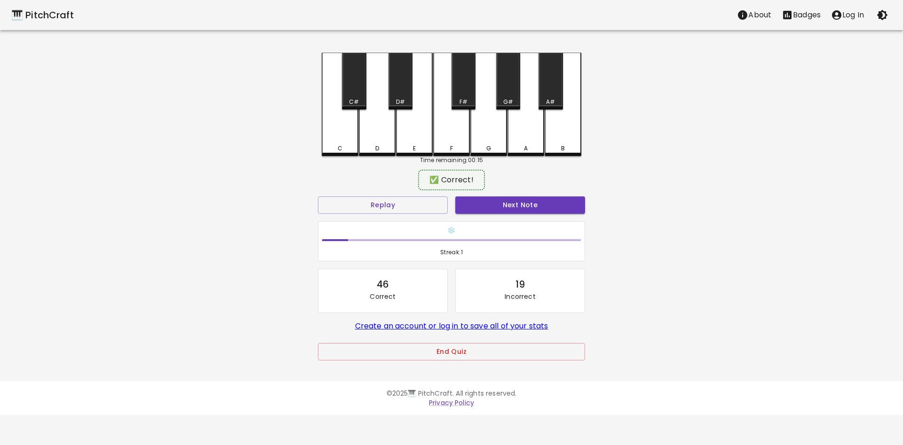
click at [479, 111] on div "C C# D D# E F F# G G# A A# B" at bounding box center [451, 104] width 259 height 103
click at [516, 216] on div "Next Note" at bounding box center [519, 205] width 137 height 25
click at [507, 210] on button "Next Note" at bounding box center [520, 204] width 130 height 17
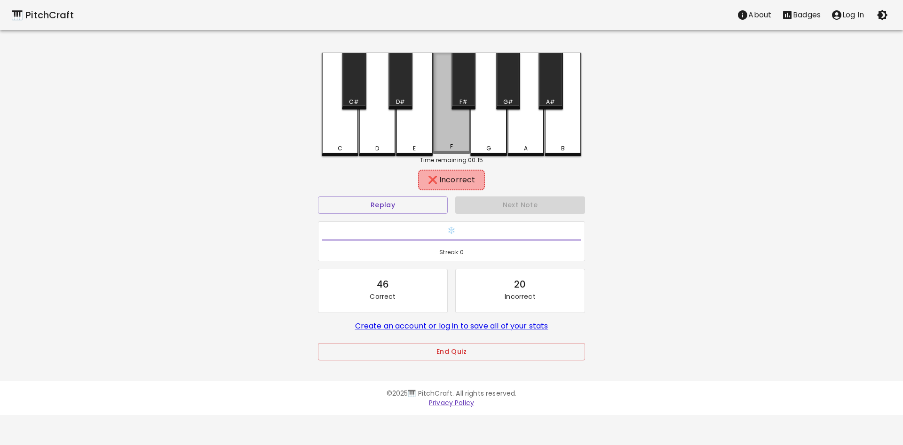
click at [426, 136] on div "C C# D D# E F F# G G# A A# B" at bounding box center [451, 104] width 259 height 103
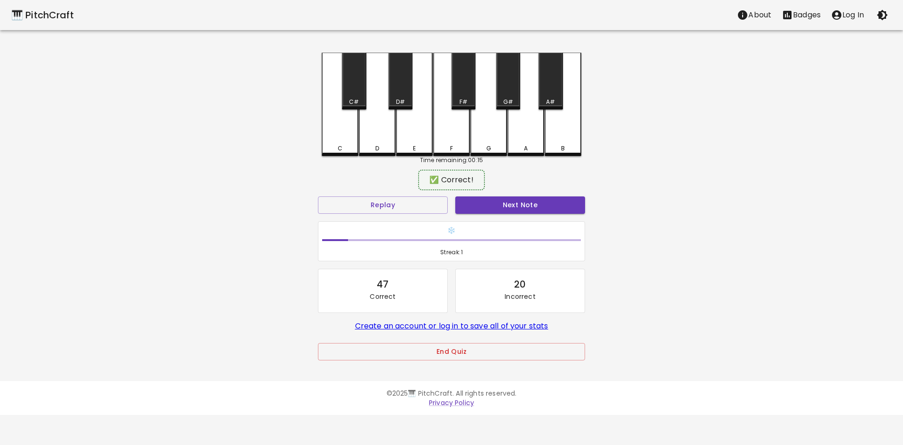
click at [411, 130] on div "E" at bounding box center [414, 104] width 37 height 103
click at [393, 132] on div "C C# D D# E F F# G G# A A# B" at bounding box center [451, 104] width 259 height 103
click at [456, 133] on div "F" at bounding box center [451, 104] width 37 height 102
click at [478, 130] on div "G" at bounding box center [488, 104] width 37 height 102
click at [435, 129] on div "C C# D D# E F F# G G# A A# B" at bounding box center [451, 104] width 259 height 103
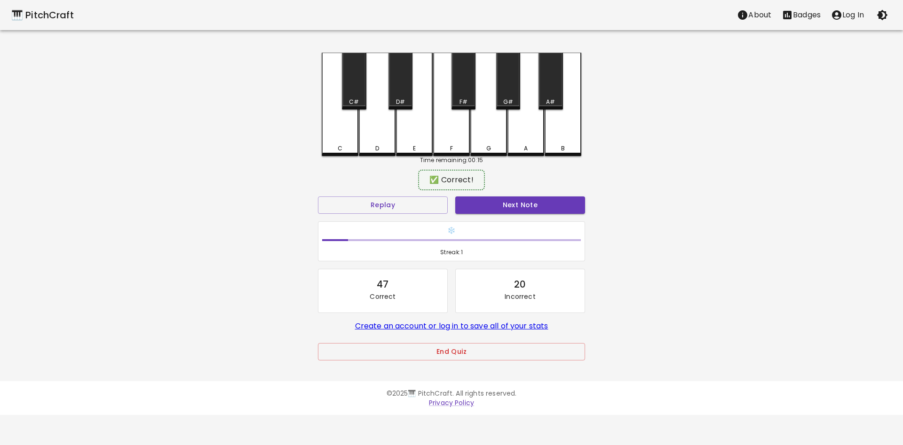
click at [431, 130] on div "E" at bounding box center [414, 104] width 37 height 103
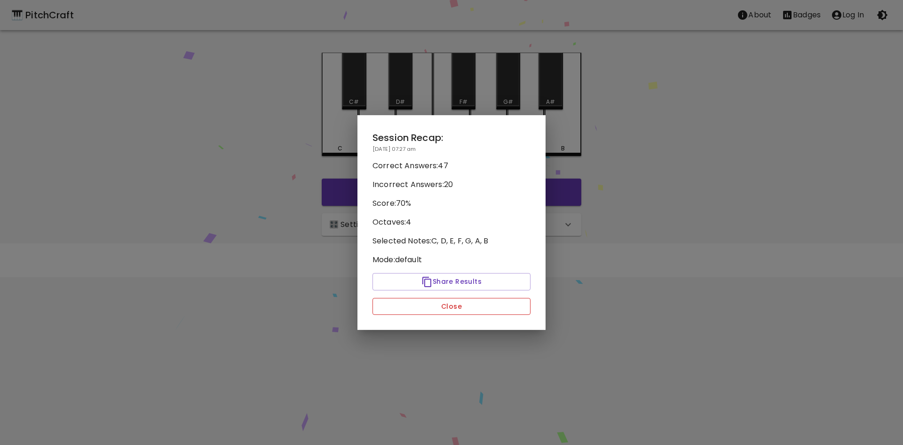
click at [441, 307] on button "Close" at bounding box center [451, 306] width 158 height 17
